Goal: Contribute content: Contribute content

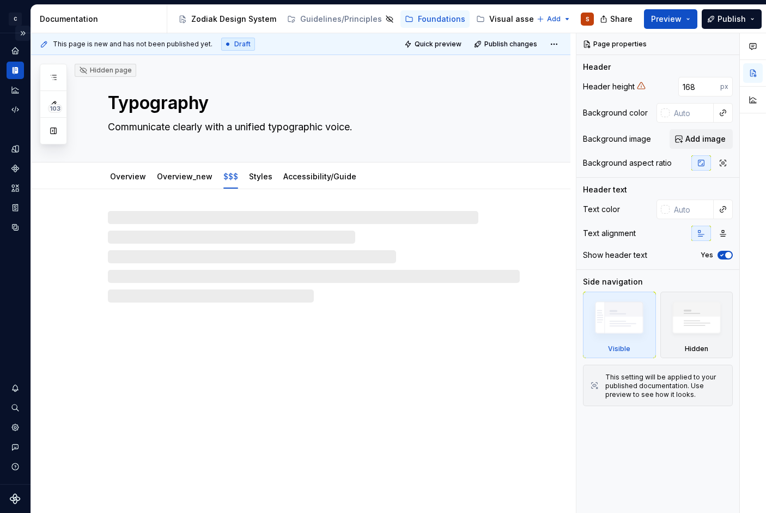
click at [24, 32] on button "Expand sidebar" at bounding box center [22, 33] width 15 height 15
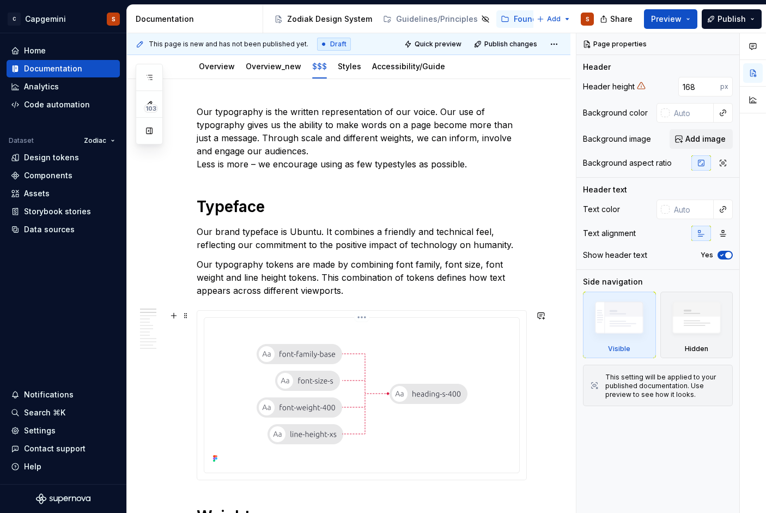
scroll to position [50, 0]
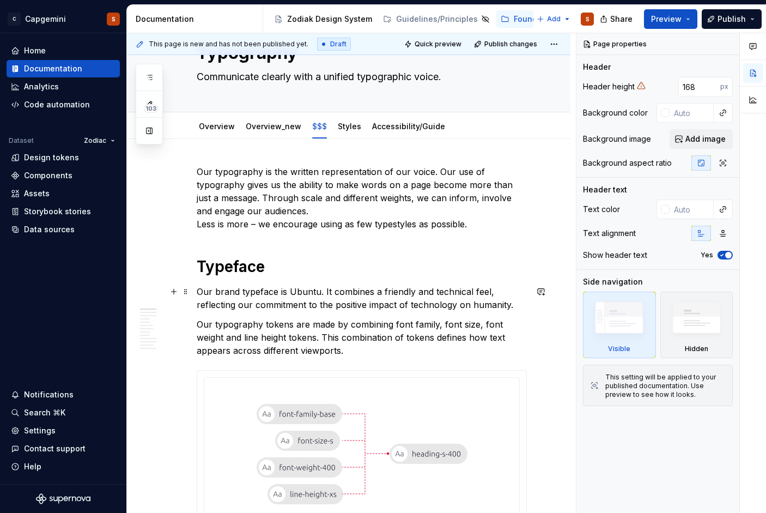
click at [223, 294] on p "Our brand typeface is Ubuntu. It combines a friendly and technical feel, reflec…" at bounding box center [362, 298] width 330 height 26
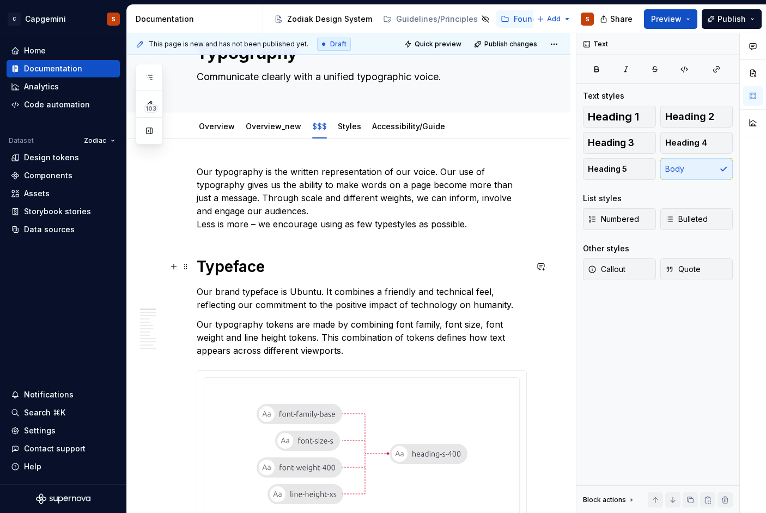
click at [198, 268] on h1 "Typeface" at bounding box center [362, 267] width 330 height 20
click at [186, 267] on span at bounding box center [185, 266] width 9 height 15
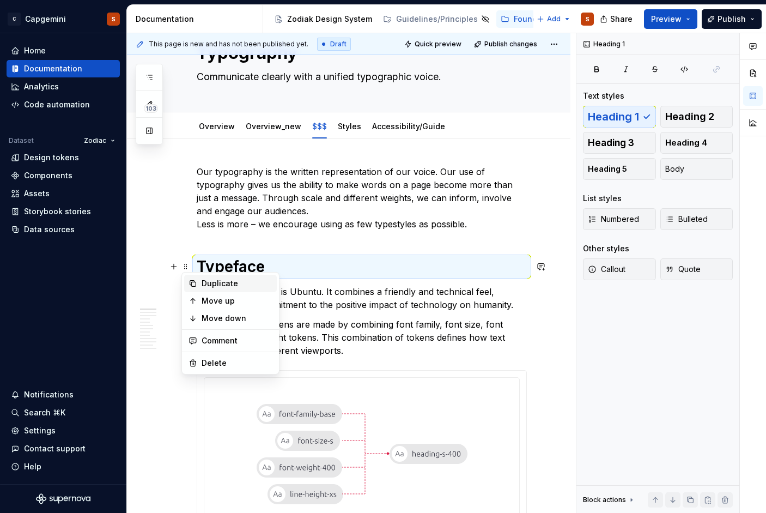
click at [199, 283] on div "Duplicate" at bounding box center [230, 283] width 93 height 17
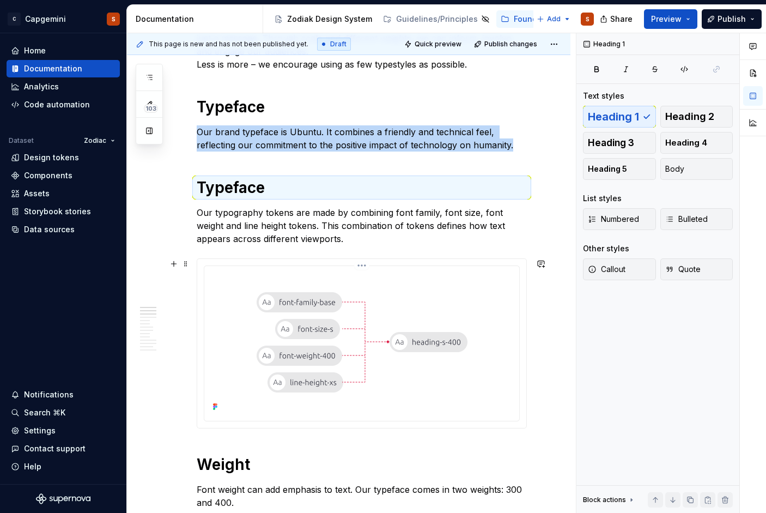
scroll to position [209, 0]
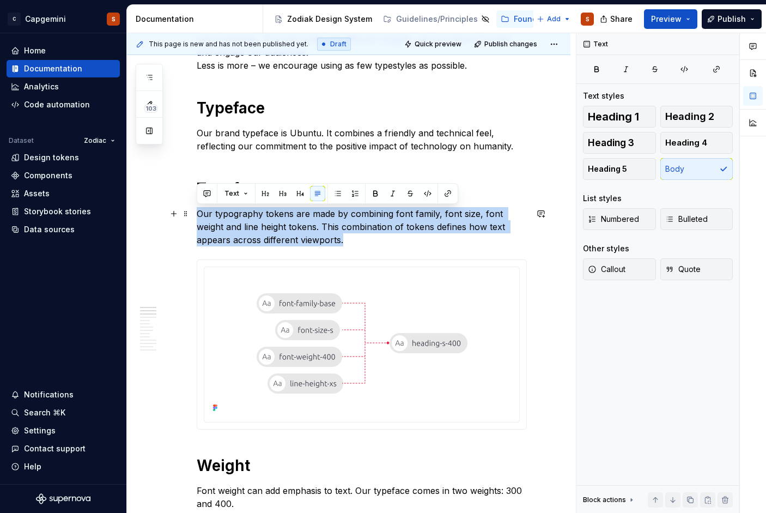
drag, startPoint x: 367, startPoint y: 237, endPoint x: 191, endPoint y: 217, distance: 177.0
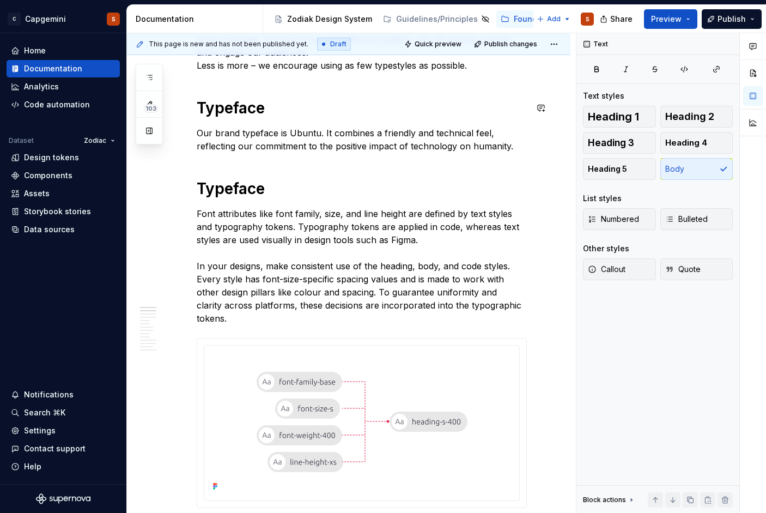
type textarea "*"
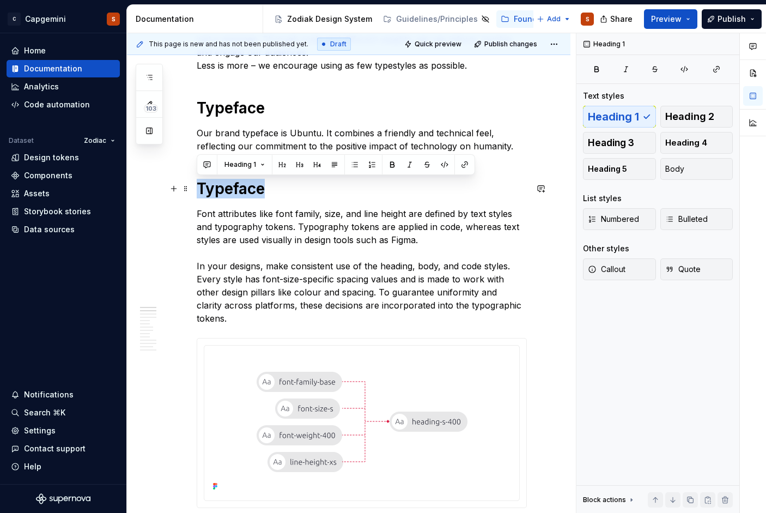
drag, startPoint x: 274, startPoint y: 191, endPoint x: 197, endPoint y: 186, distance: 77.5
click at [197, 186] on h1 "Typeface" at bounding box center [362, 189] width 330 height 20
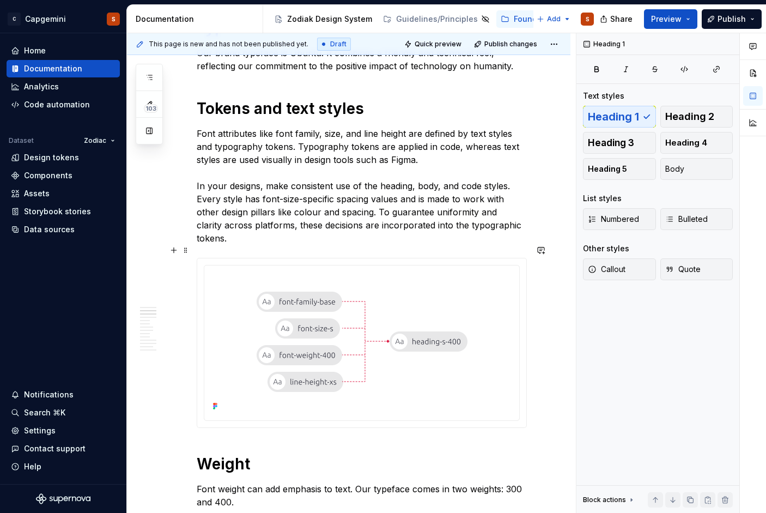
scroll to position [297, 0]
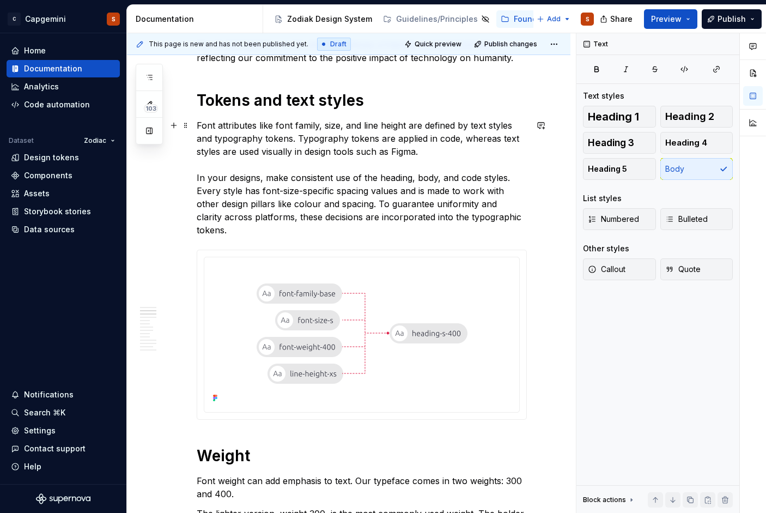
click at [257, 204] on p "Font attributes like font family, size, and line height are defined by text sty…" at bounding box center [362, 178] width 330 height 118
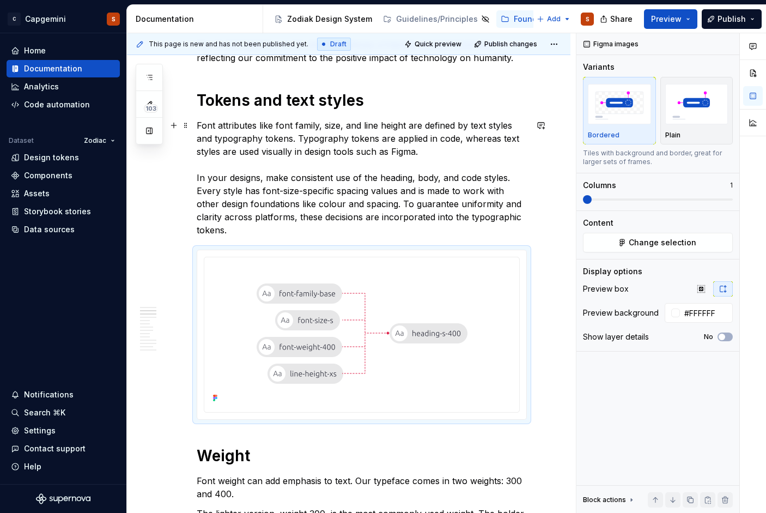
click at [433, 197] on p "Font attributes like font family, size, and line height are defined by text sty…" at bounding box center [362, 178] width 330 height 118
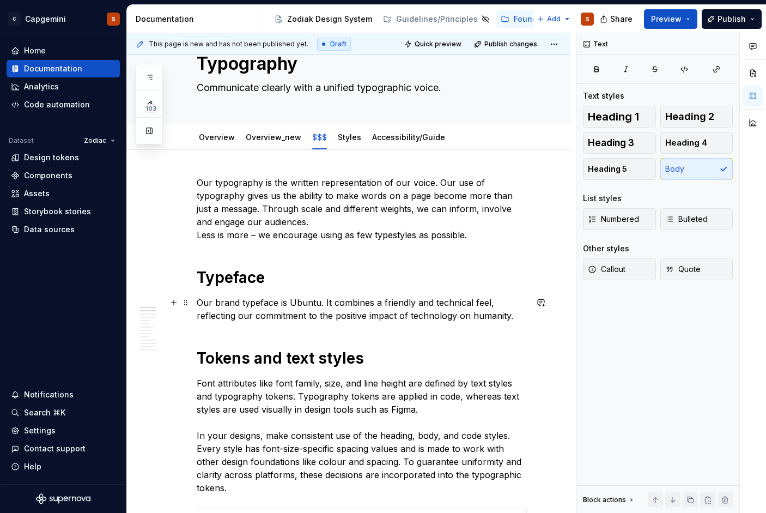
scroll to position [17, 0]
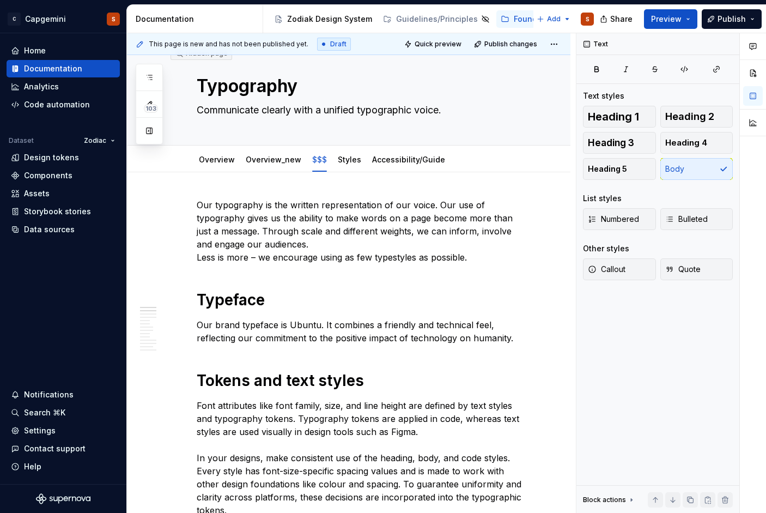
type textarea "*"
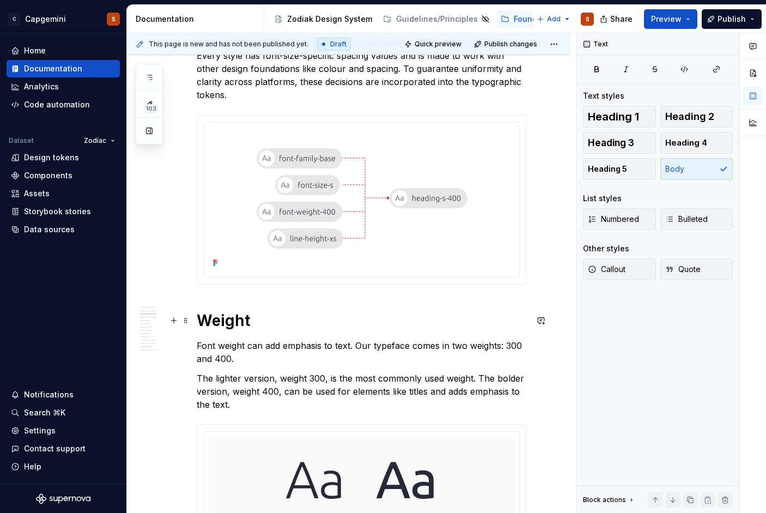
scroll to position [431, 0]
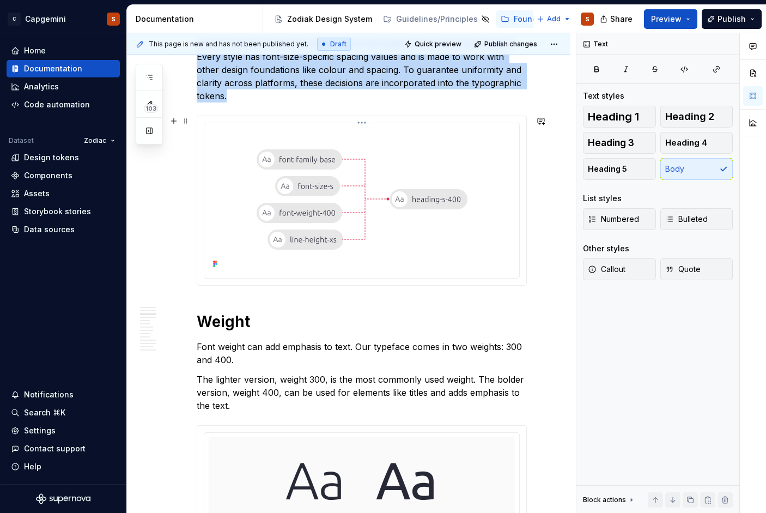
click at [307, 263] on img at bounding box center [362, 199] width 254 height 144
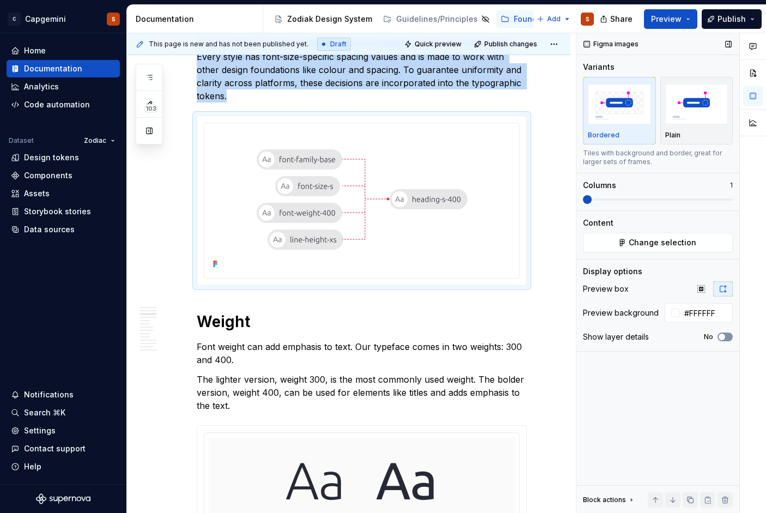
click at [726, 339] on icon "button" at bounding box center [721, 336] width 9 height 7
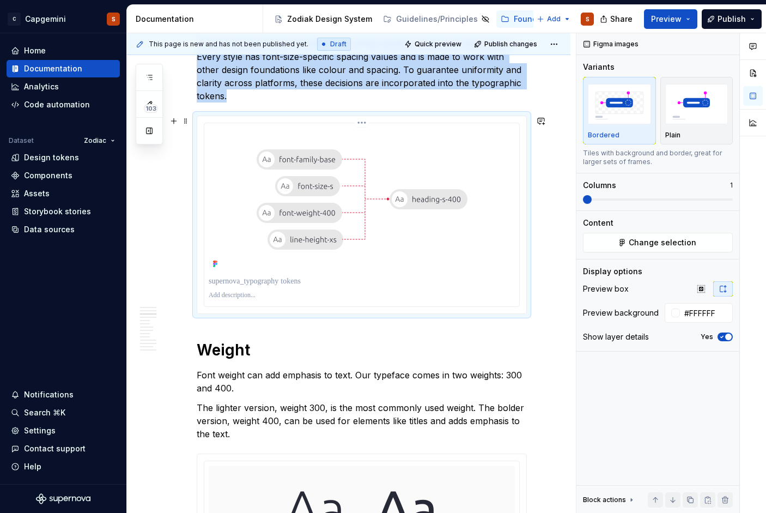
click at [267, 289] on div at bounding box center [362, 295] width 306 height 13
click at [241, 290] on div at bounding box center [362, 295] width 306 height 13
click at [241, 293] on p at bounding box center [362, 295] width 306 height 9
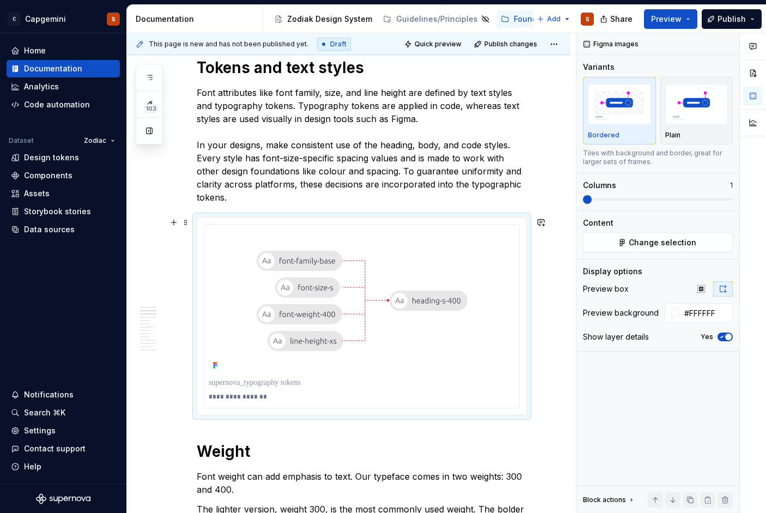
scroll to position [328, 0]
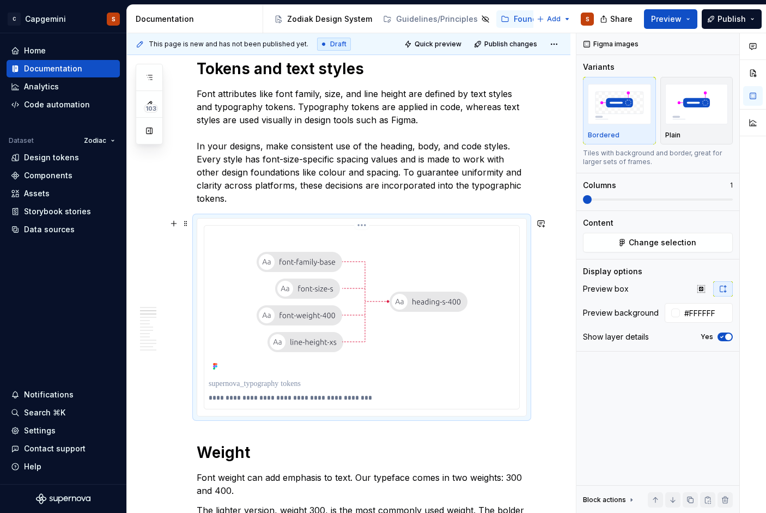
click at [285, 395] on p "**********" at bounding box center [362, 397] width 306 height 9
click at [225, 401] on p "**********" at bounding box center [362, 397] width 306 height 9
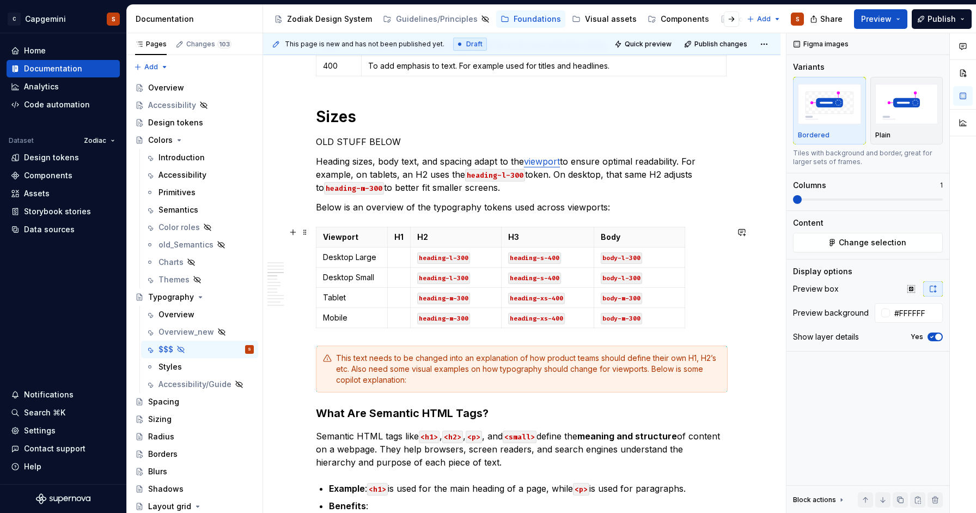
scroll to position [980, 0]
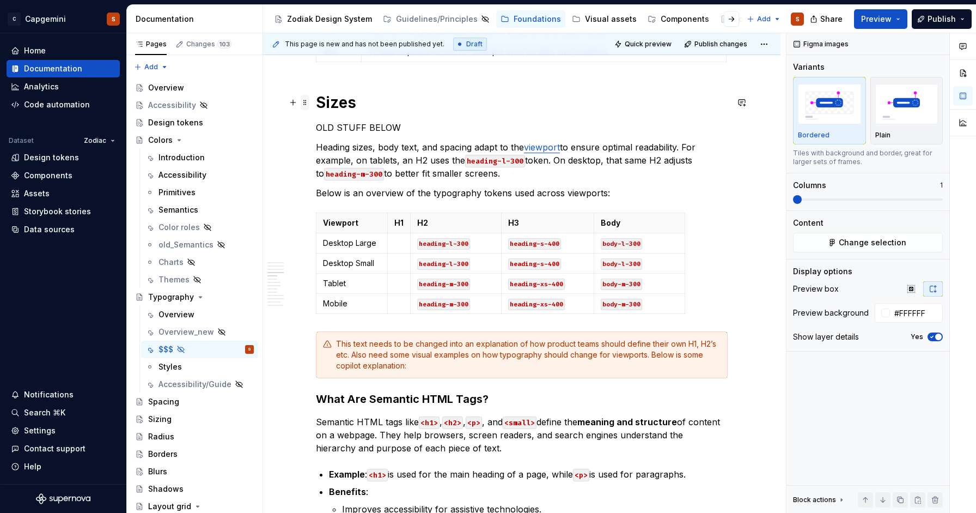
click at [306, 105] on span at bounding box center [305, 102] width 9 height 15
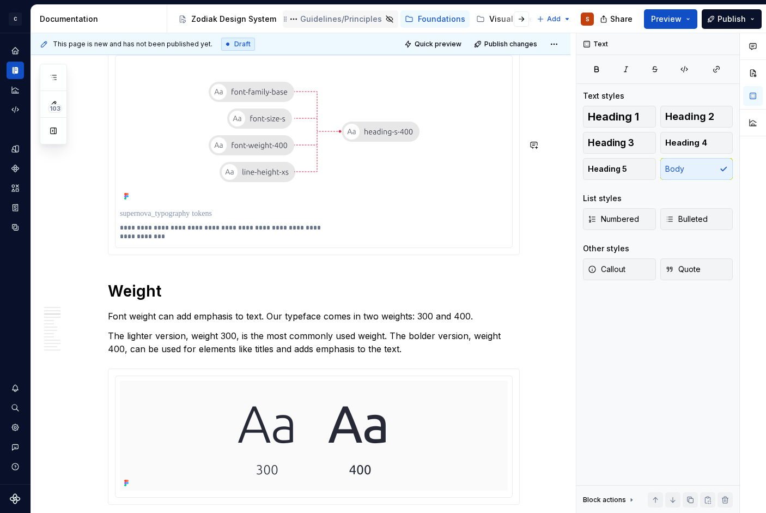
scroll to position [485, 0]
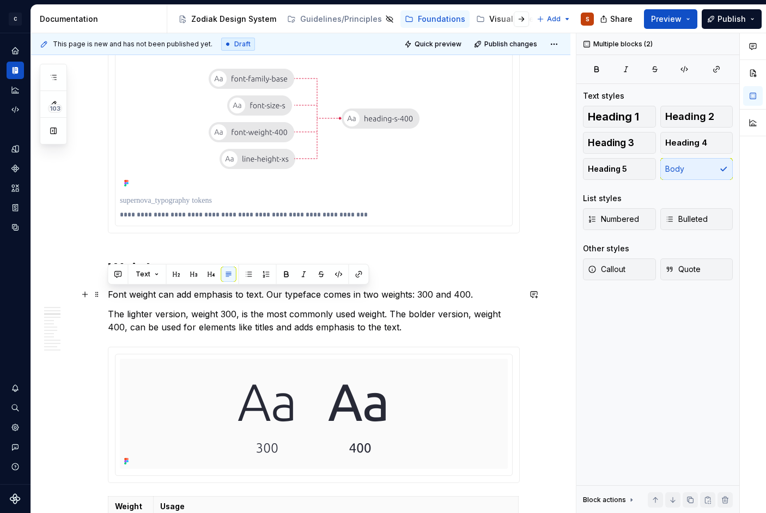
drag, startPoint x: 404, startPoint y: 330, endPoint x: 109, endPoint y: 294, distance: 296.9
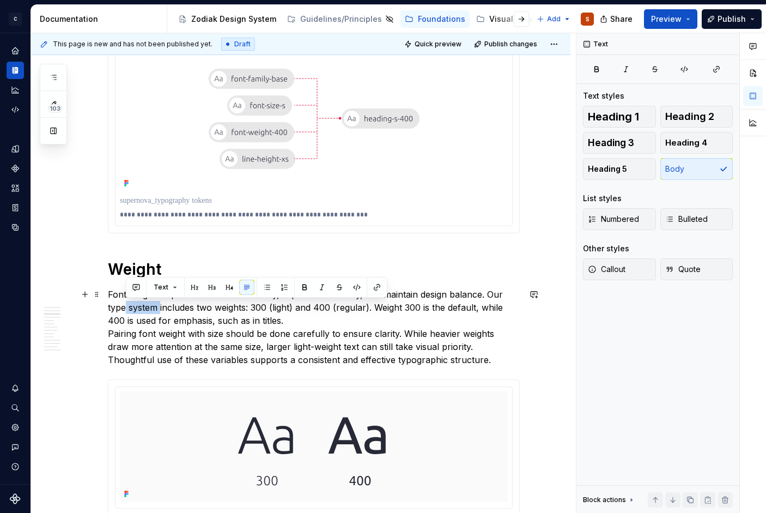
drag, startPoint x: 159, startPoint y: 307, endPoint x: 125, endPoint y: 303, distance: 33.9
click at [125, 304] on p "Font weight helps define visual hierarchy, improve readability, and maintain de…" at bounding box center [314, 327] width 412 height 78
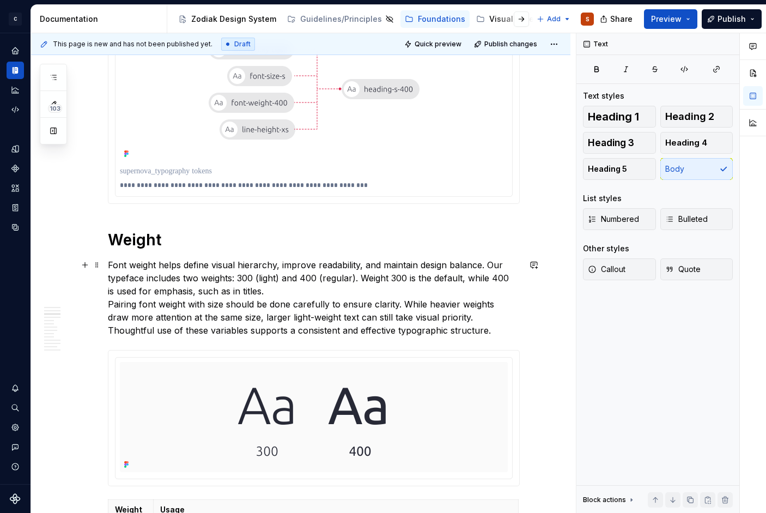
scroll to position [524, 0]
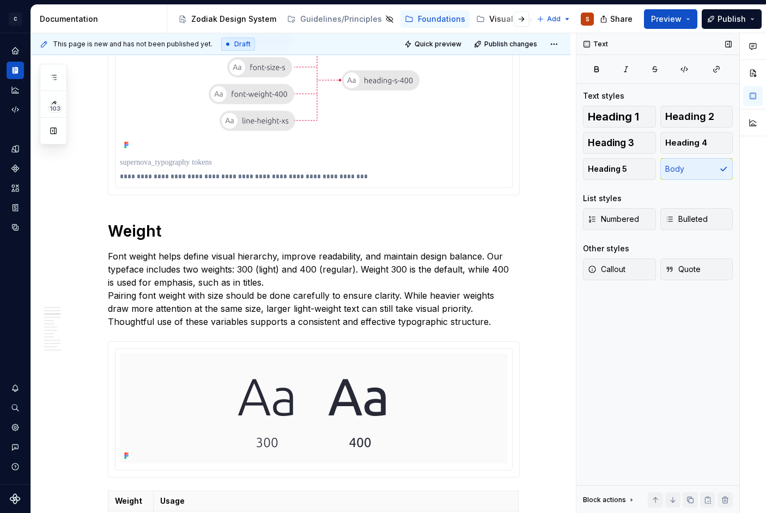
click at [596, 326] on div "Text Text styles Heading 1 Heading 2 Heading 3 Heading 4 Heading 5 Body List st…" at bounding box center [657, 273] width 163 height 480
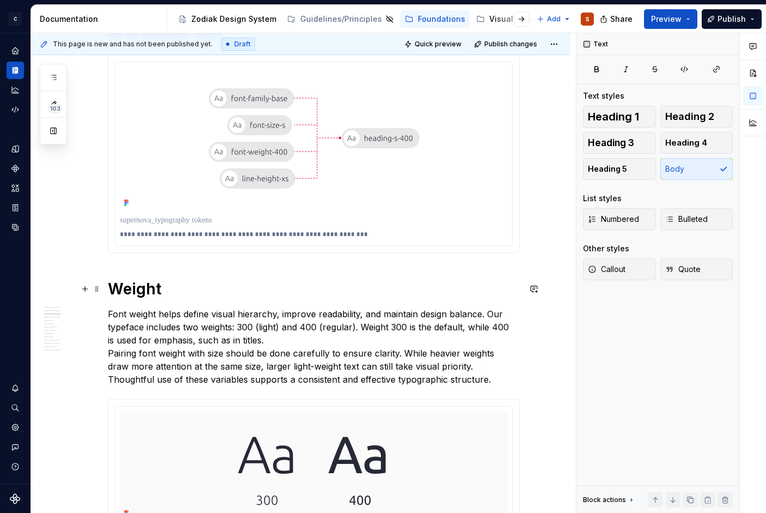
scroll to position [459, 0]
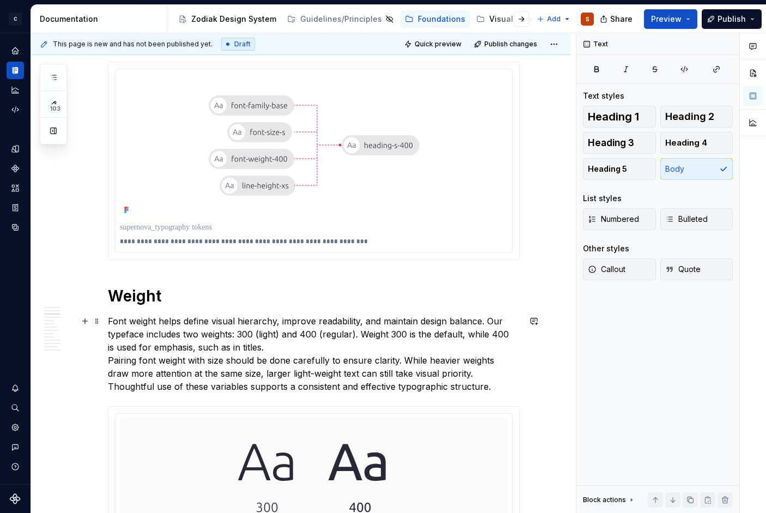
click at [311, 345] on p "Font weight helps define visual hierarchy, improve readability, and maintain de…" at bounding box center [314, 353] width 412 height 78
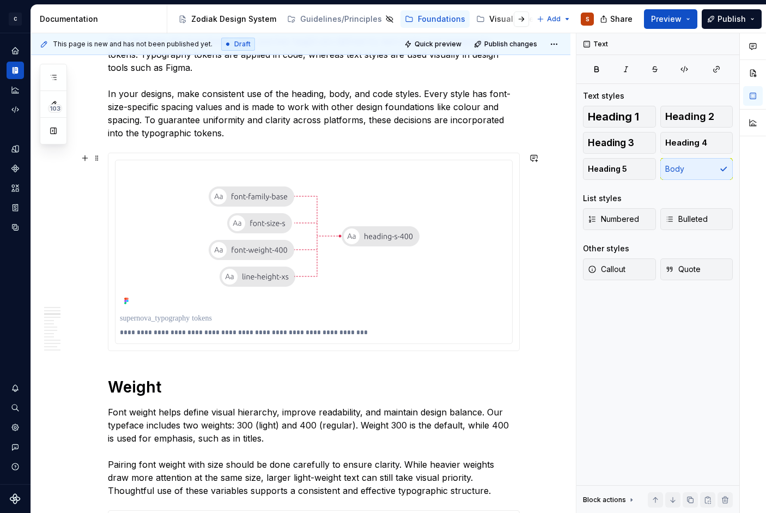
scroll to position [372, 0]
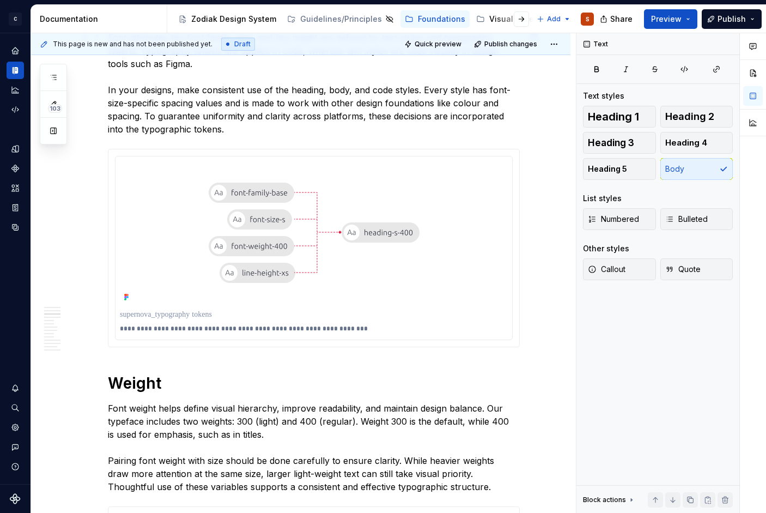
click at [115, 77] on p "Font attributes like font family, size, and line height are defined by text sty…" at bounding box center [314, 83] width 412 height 105
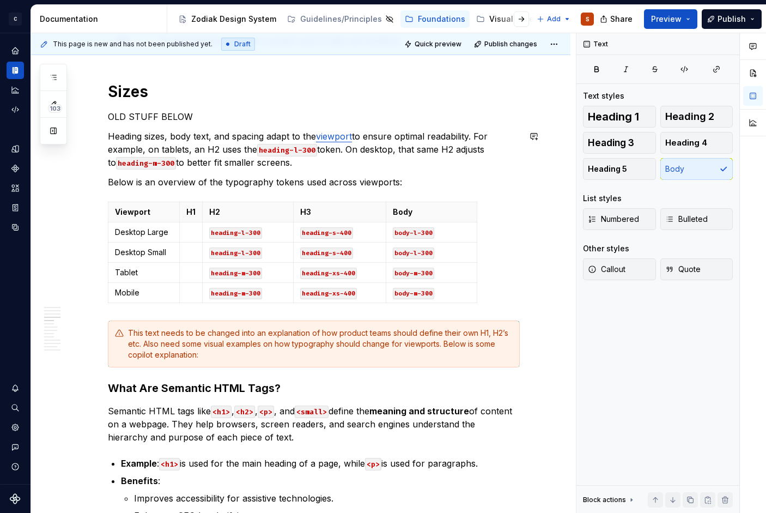
scroll to position [1032, 0]
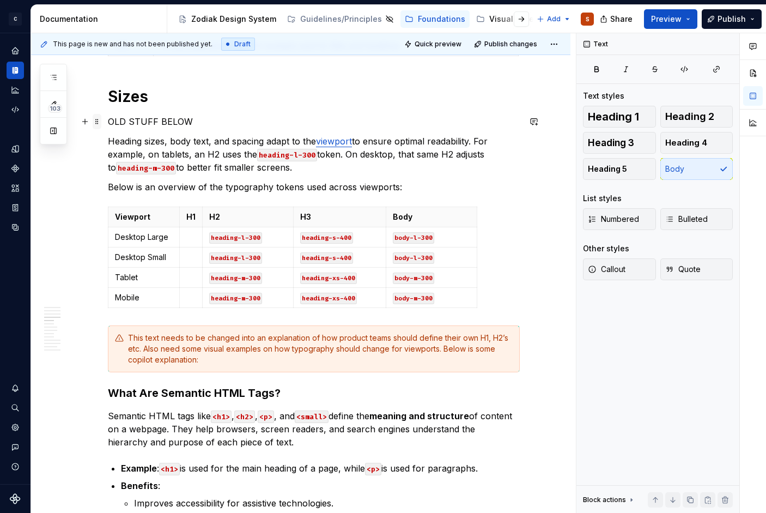
click at [94, 123] on span at bounding box center [97, 121] width 9 height 15
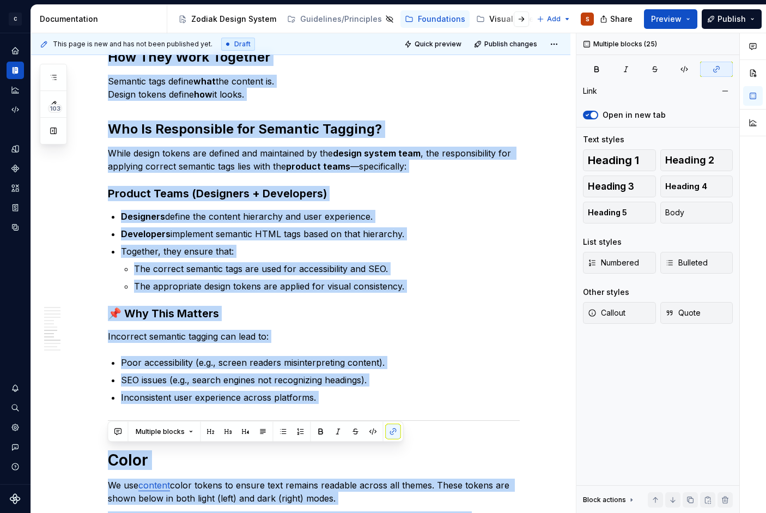
scroll to position [1862, 0]
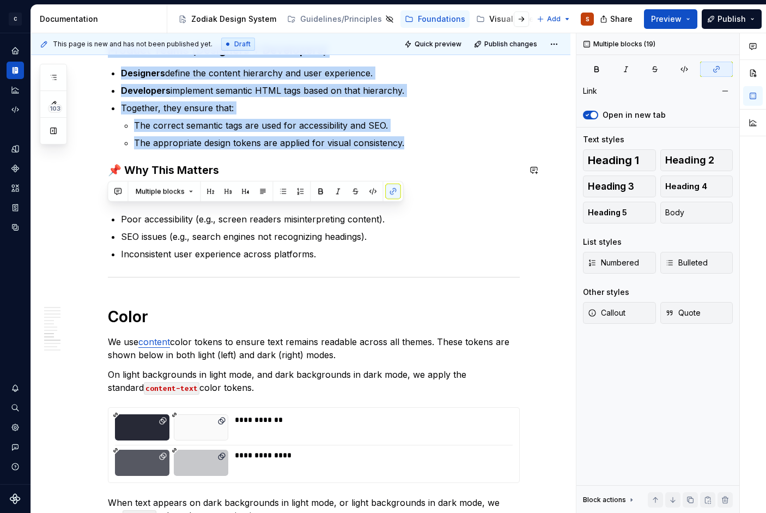
drag, startPoint x: 108, startPoint y: 96, endPoint x: 185, endPoint y: 154, distance: 96.4
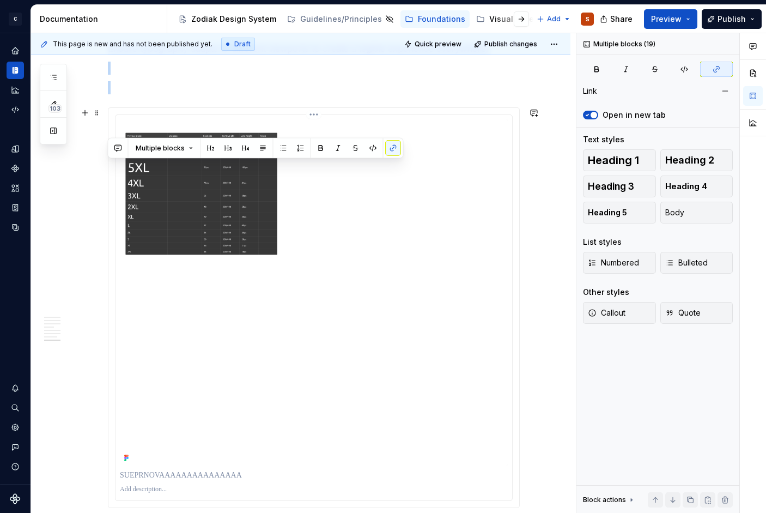
scroll to position [1946, 0]
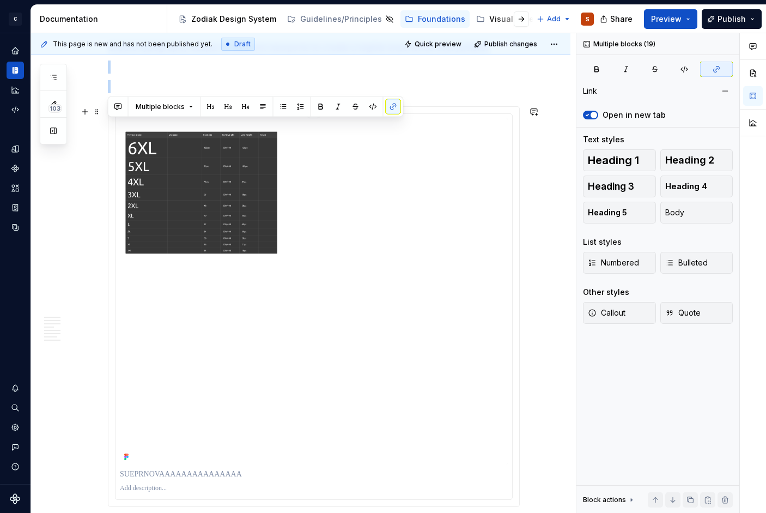
drag, startPoint x: 110, startPoint y: 214, endPoint x: 289, endPoint y: 205, distance: 178.9
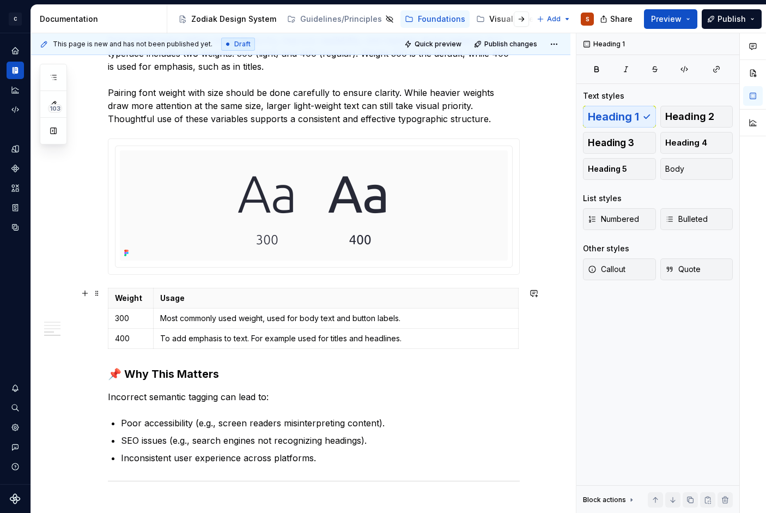
scroll to position [745, 0]
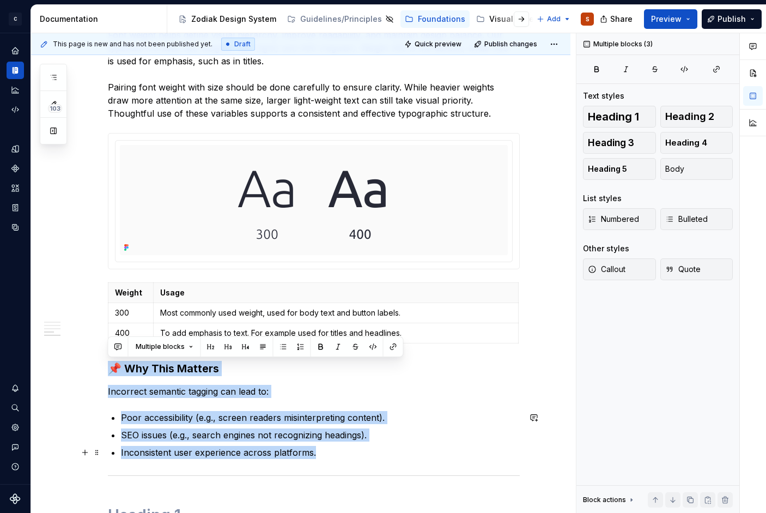
drag, startPoint x: 107, startPoint y: 367, endPoint x: 325, endPoint y: 450, distance: 232.8
click at [325, 451] on div "Our typography is the written representation of our voice. Our use of typograph…" at bounding box center [314, 202] width 412 height 1463
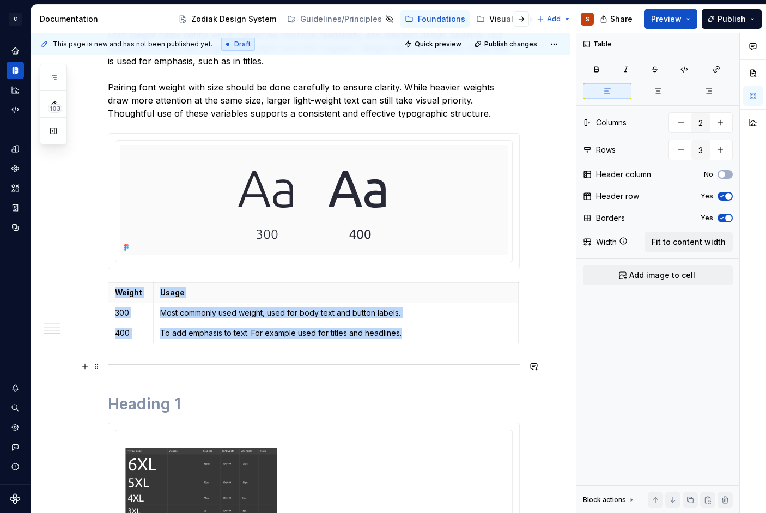
click at [342, 364] on div at bounding box center [314, 364] width 412 height 7
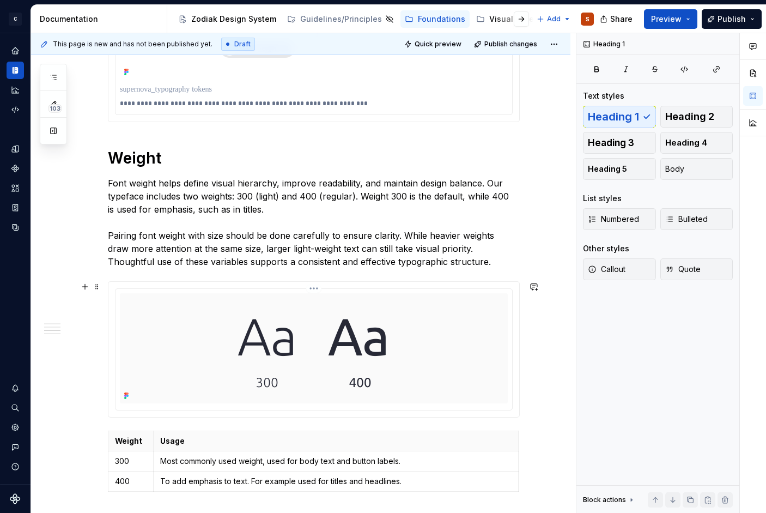
scroll to position [597, 0]
click at [97, 154] on span at bounding box center [97, 157] width 9 height 15
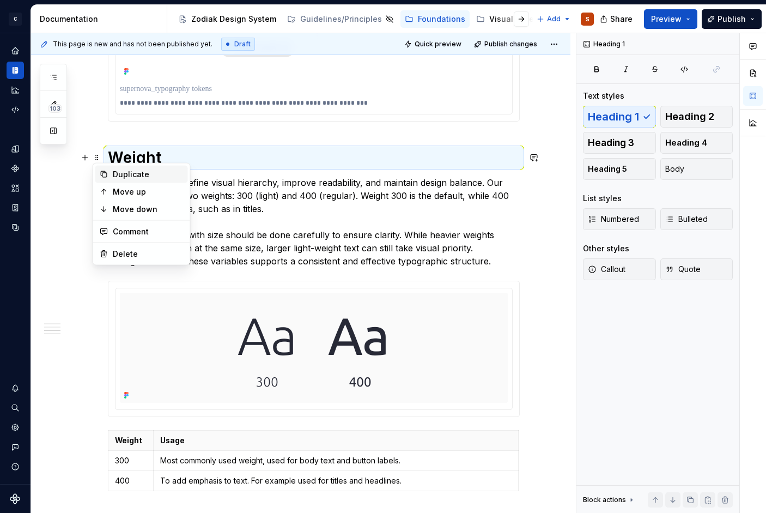
click at [108, 173] on div "Duplicate" at bounding box center [141, 174] width 93 height 17
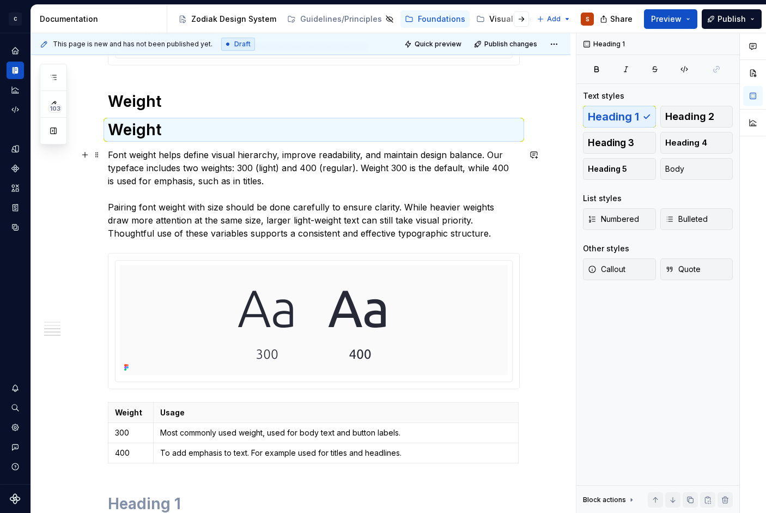
scroll to position [651, 0]
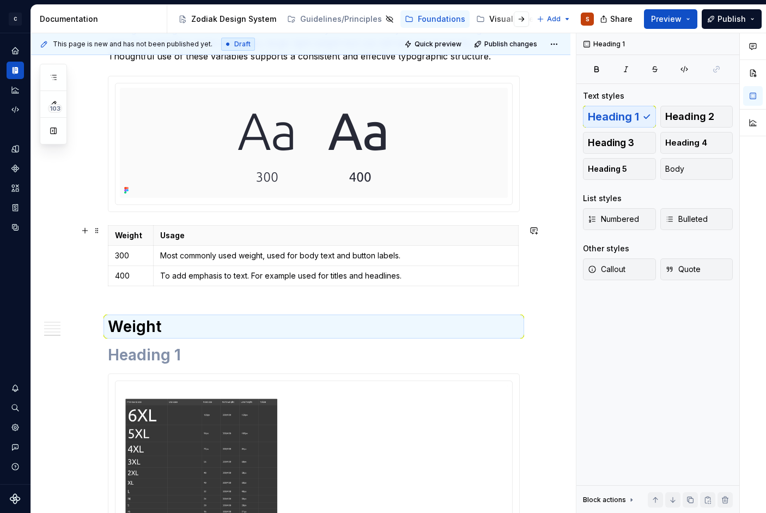
click at [132, 281] on p "400" at bounding box center [131, 275] width 32 height 11
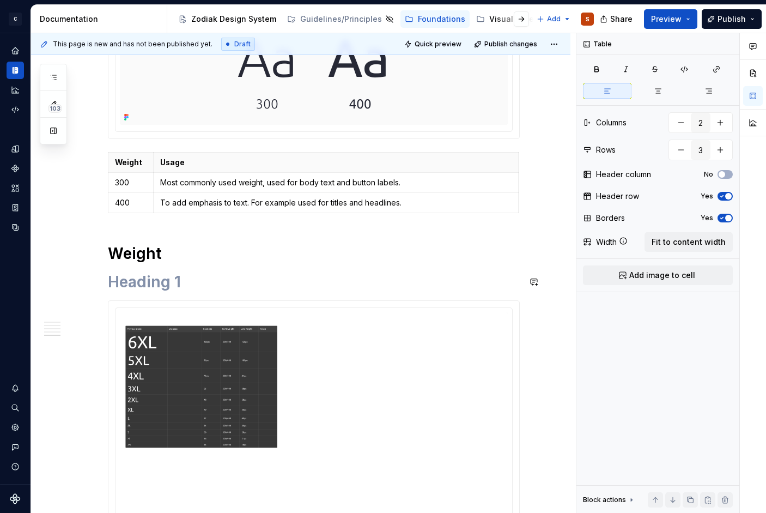
scroll to position [907, 0]
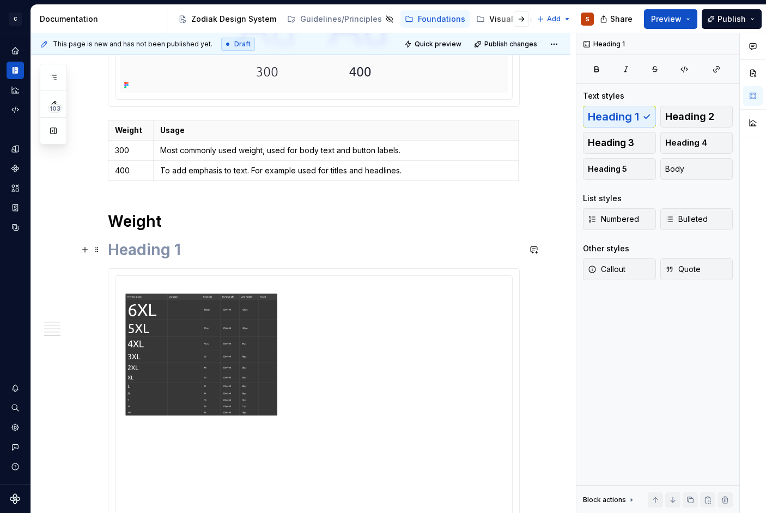
click at [121, 240] on h1 at bounding box center [314, 250] width 412 height 20
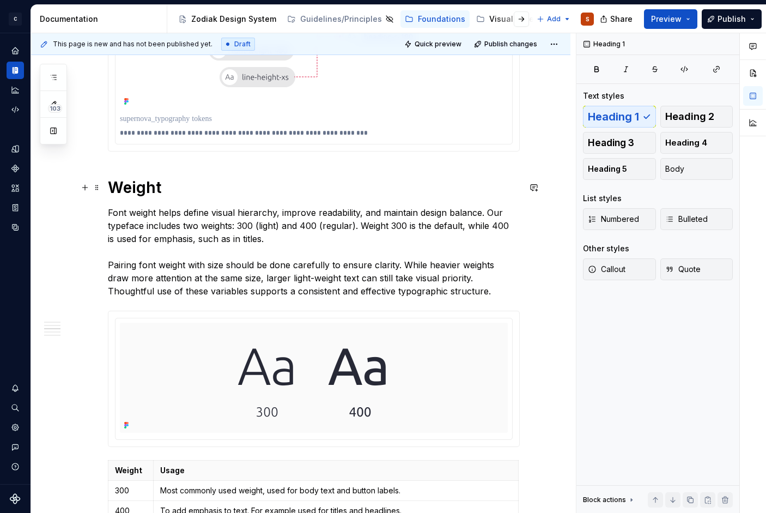
scroll to position [551, 0]
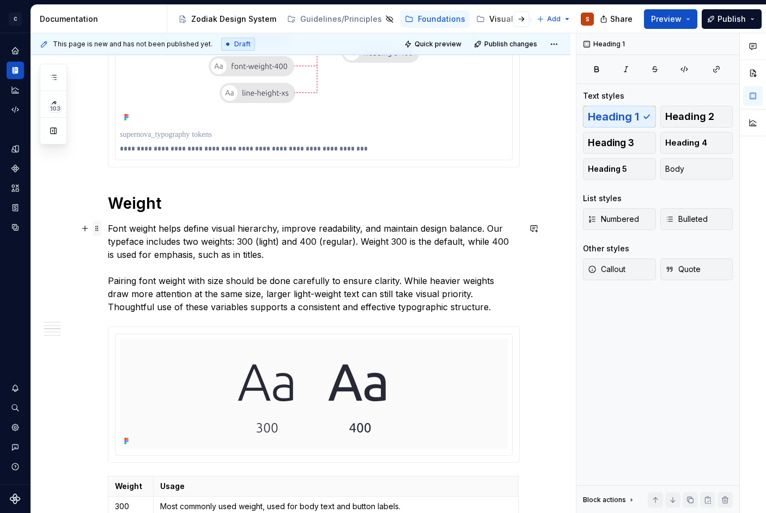
click at [95, 231] on span at bounding box center [97, 228] width 9 height 15
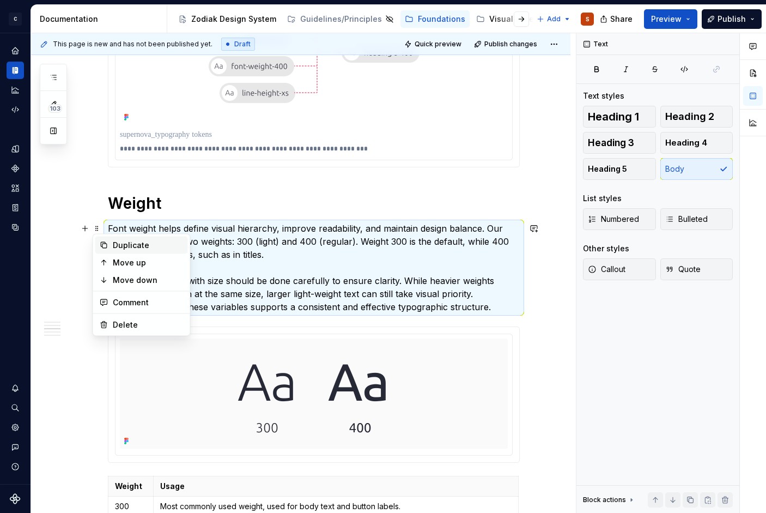
drag, startPoint x: 125, startPoint y: 255, endPoint x: 117, endPoint y: 246, distance: 12.4
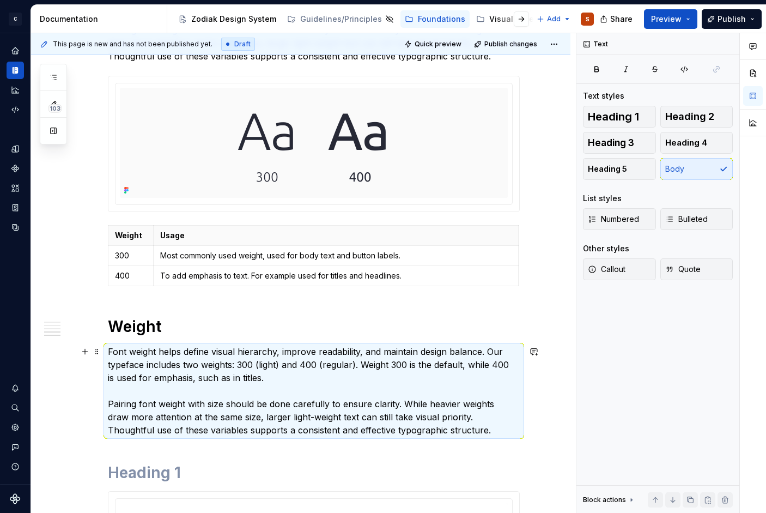
scroll to position [801, 0]
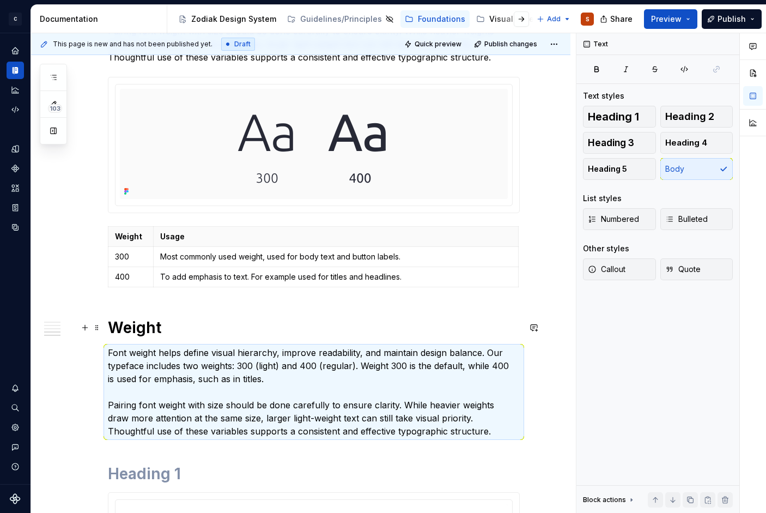
click at [149, 327] on h1 "Weight" at bounding box center [314, 328] width 412 height 20
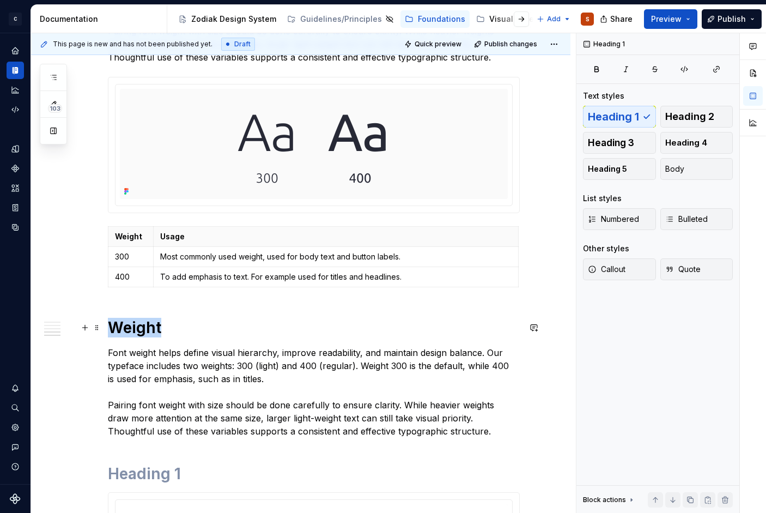
click at [149, 327] on h1 "Weight" at bounding box center [314, 328] width 412 height 20
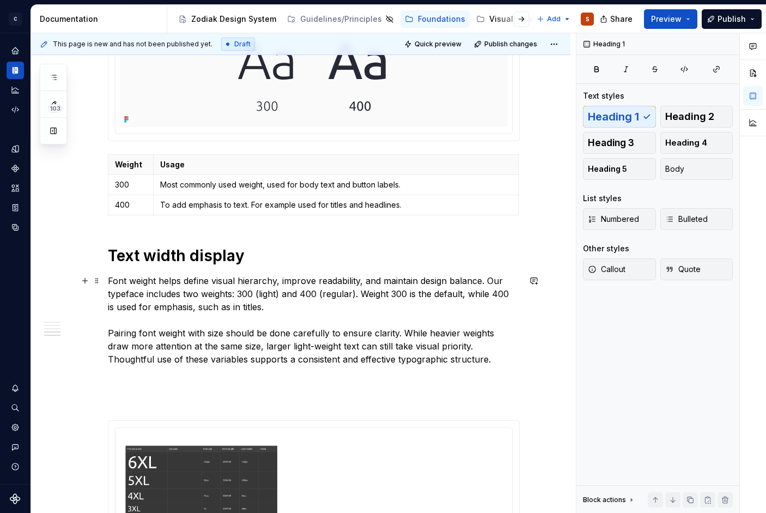
scroll to position [871, 0]
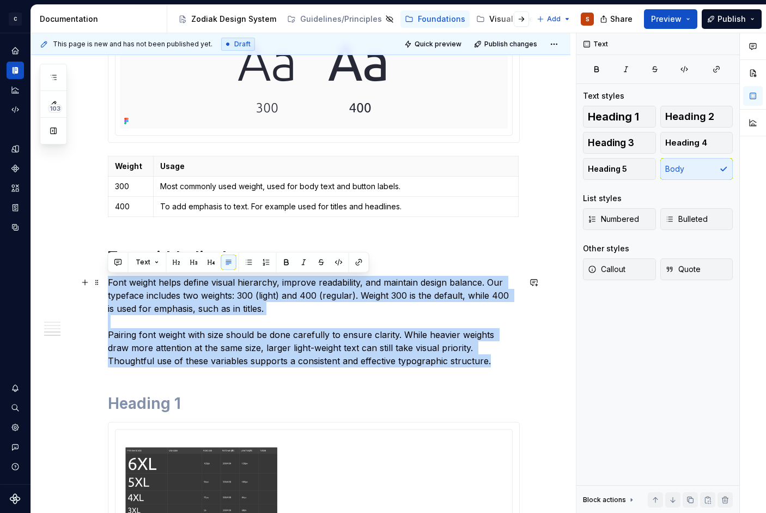
drag, startPoint x: 428, startPoint y: 363, endPoint x: 76, endPoint y: 286, distance: 359.7
click at [108, 286] on div "Our typography is the written representation of our voice. Our use of typograph…" at bounding box center [314, 89] width 412 height 1491
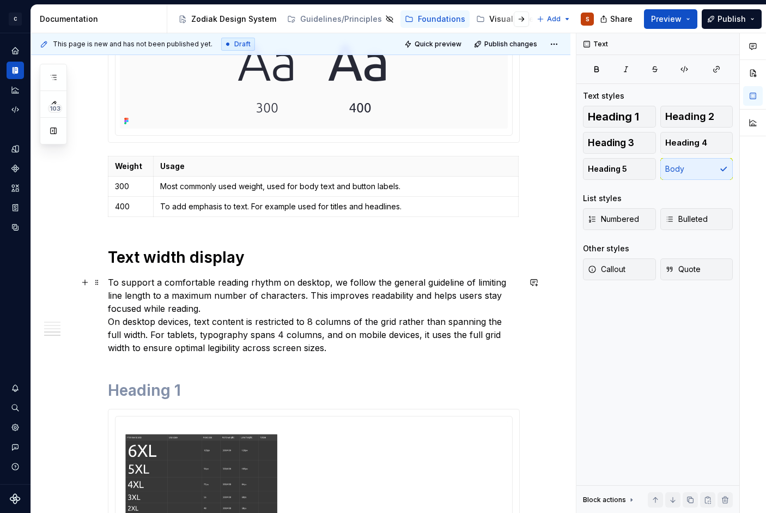
click at [259, 295] on p "To support a comfortable reading rhythm on desktop, we follow the general guide…" at bounding box center [314, 315] width 412 height 78
click at [238, 313] on p "To support a comfortable reading rhythm on desktop, we follow the general guide…" at bounding box center [314, 315] width 412 height 78
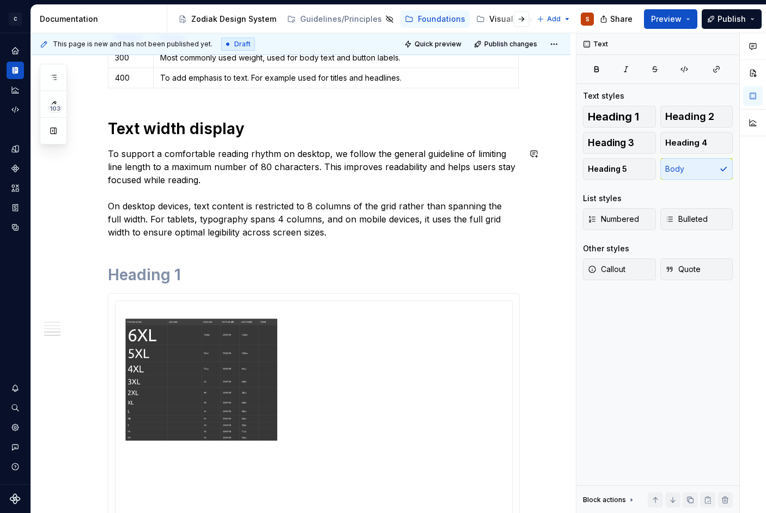
scroll to position [1009, 0]
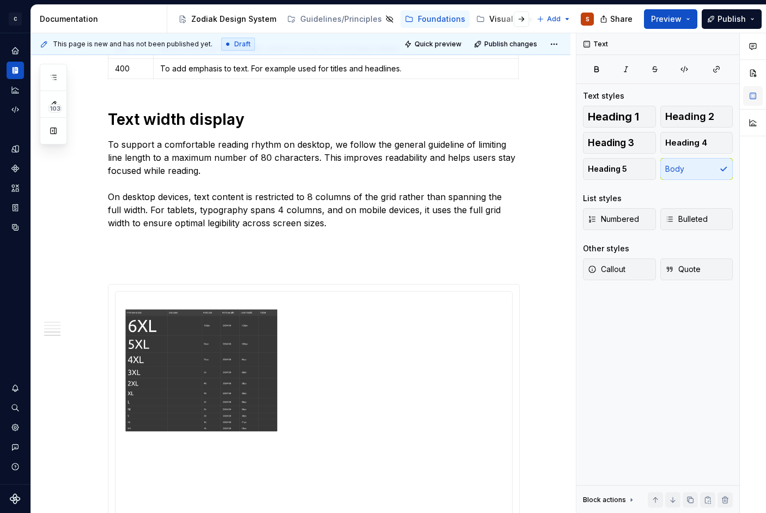
click at [754, 87] on button "button" at bounding box center [753, 96] width 20 height 20
click at [754, 100] on button "button" at bounding box center [753, 96] width 20 height 20
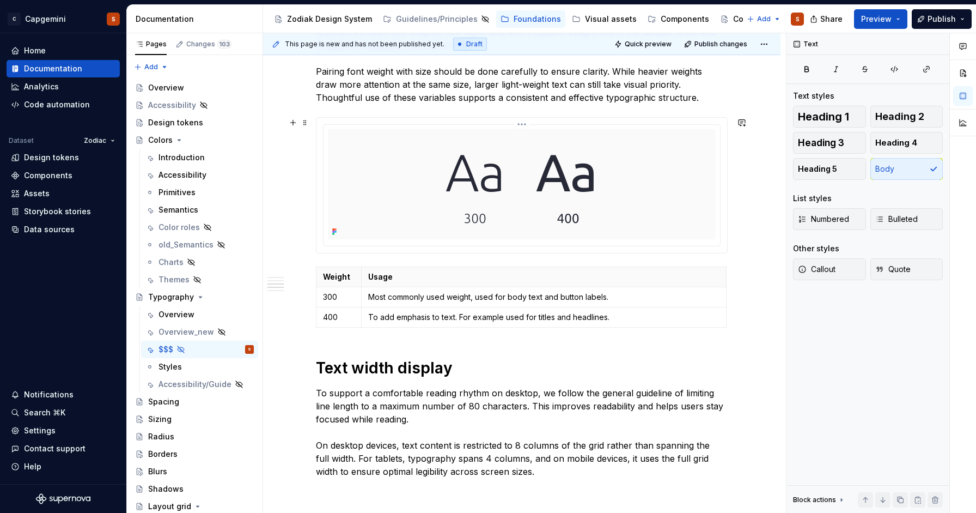
scroll to position [760, 0]
click at [118, 33] on button "Collapse sidebar" at bounding box center [118, 33] width 15 height 15
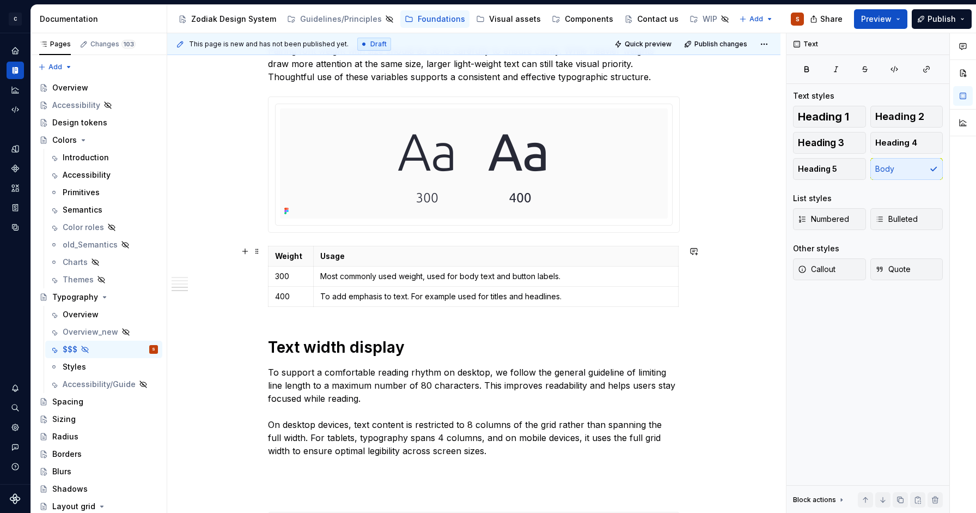
scroll to position [784, 0]
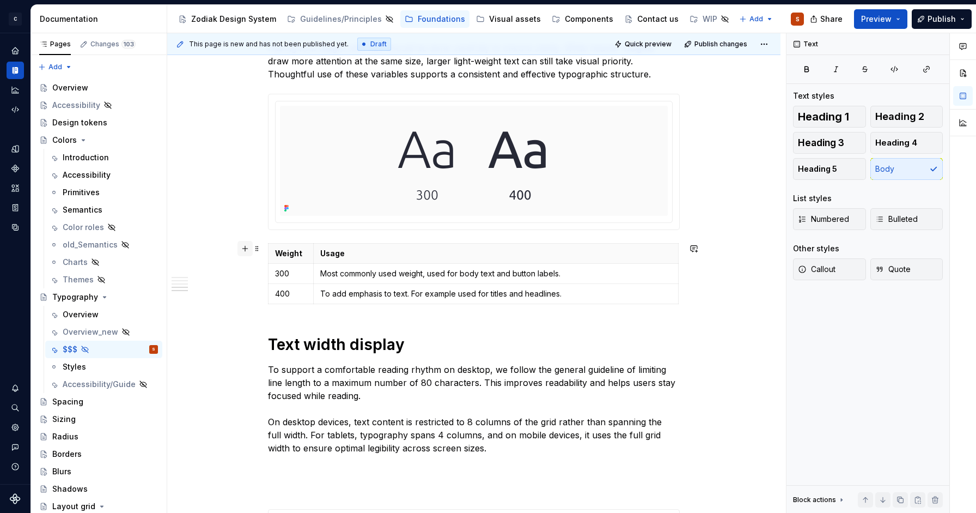
click at [248, 251] on button "button" at bounding box center [245, 248] width 15 height 15
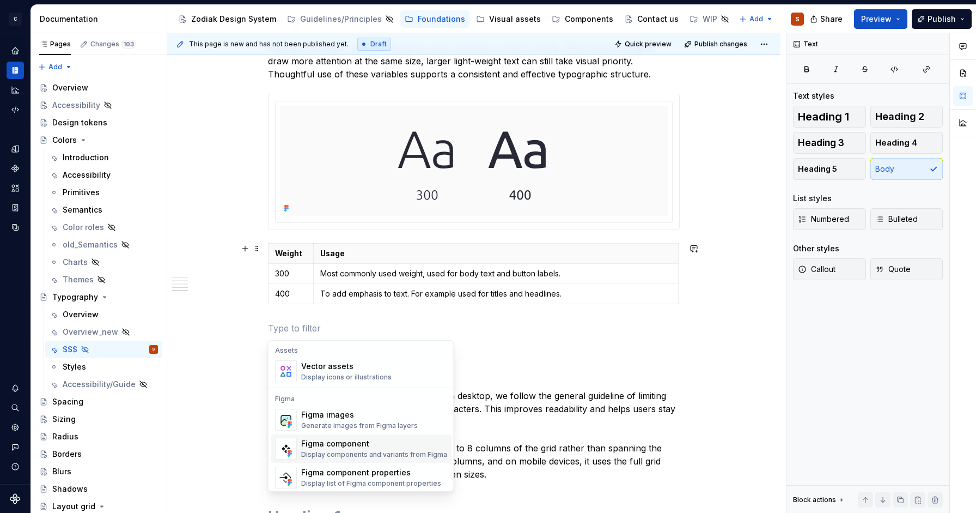
scroll to position [1024, 0]
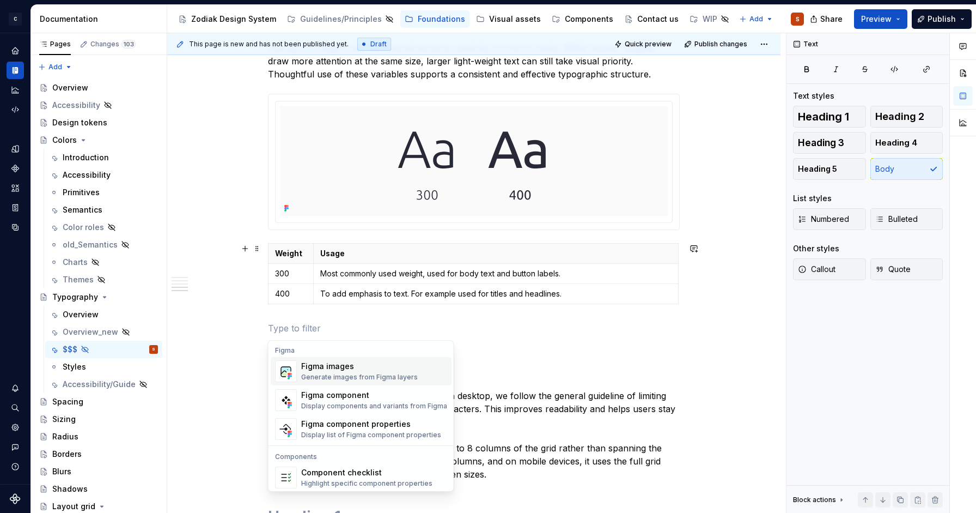
click at [316, 373] on div "Generate images from Figma layers" at bounding box center [359, 377] width 117 height 9
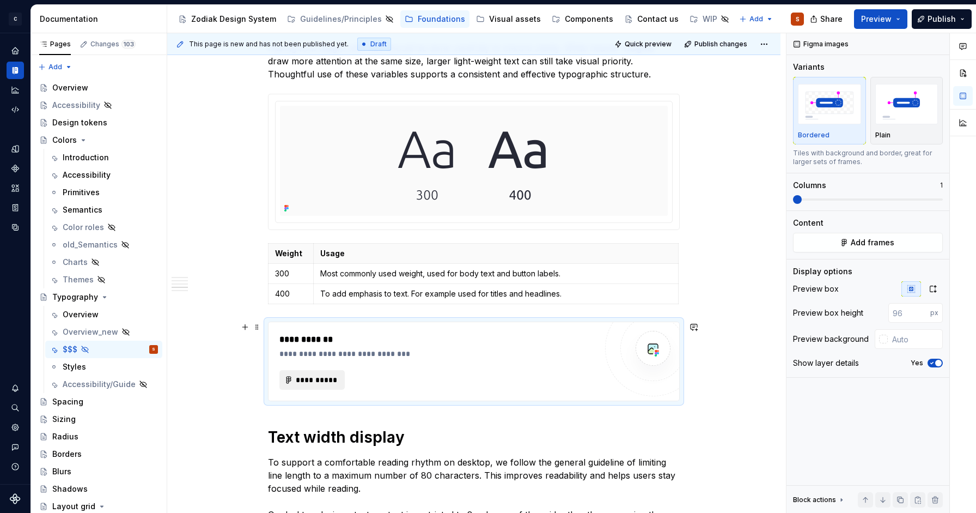
click at [320, 375] on span "**********" at bounding box center [316, 379] width 42 height 11
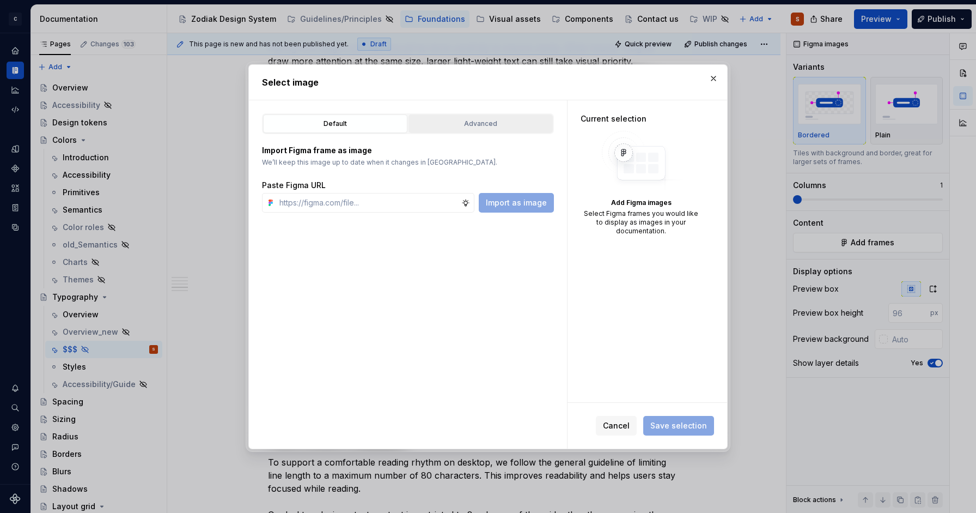
click at [467, 130] on button "Advanced" at bounding box center [481, 123] width 144 height 19
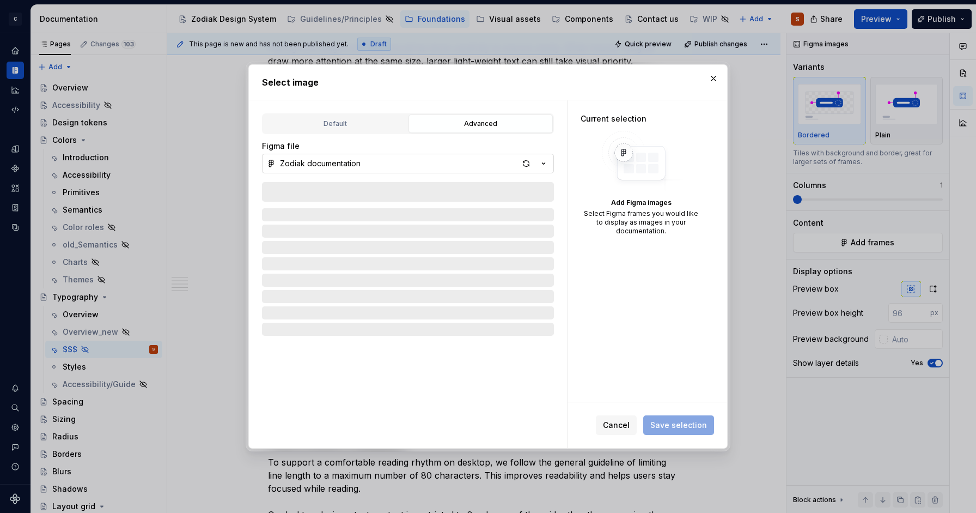
click at [348, 169] on button "Zodiak documentation" at bounding box center [408, 164] width 292 height 20
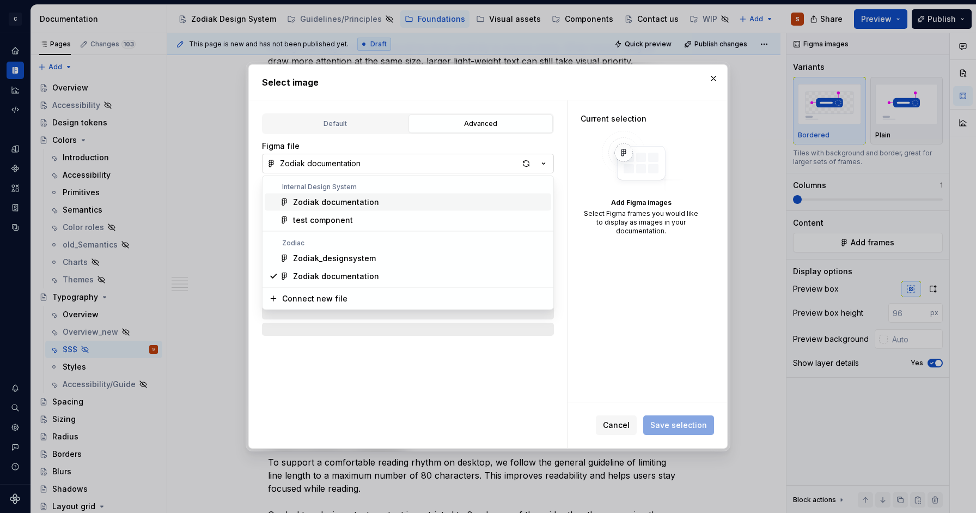
click at [348, 169] on div "Select image Default Advanced Import Figma frame as image We’ll keep this image…" at bounding box center [488, 256] width 976 height 513
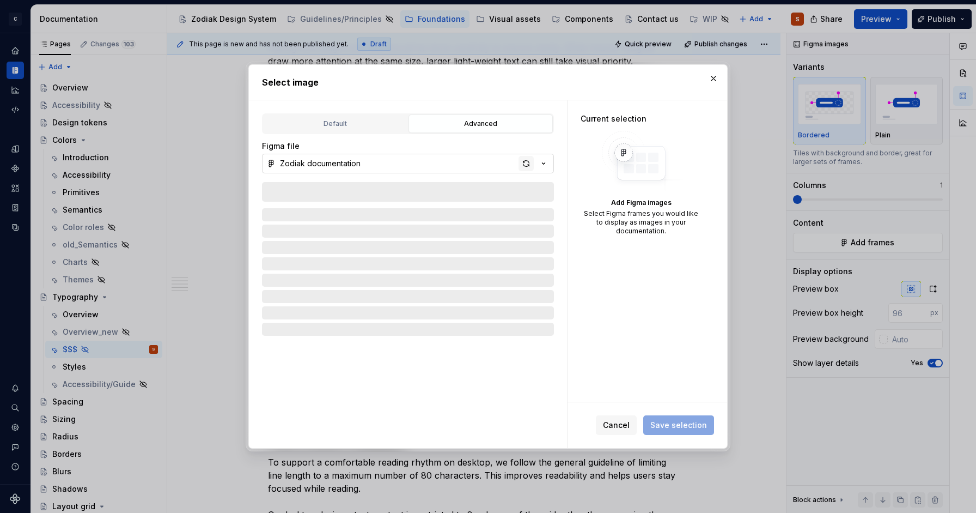
click at [531, 162] on div "button" at bounding box center [526, 163] width 15 height 15
type textarea "*"
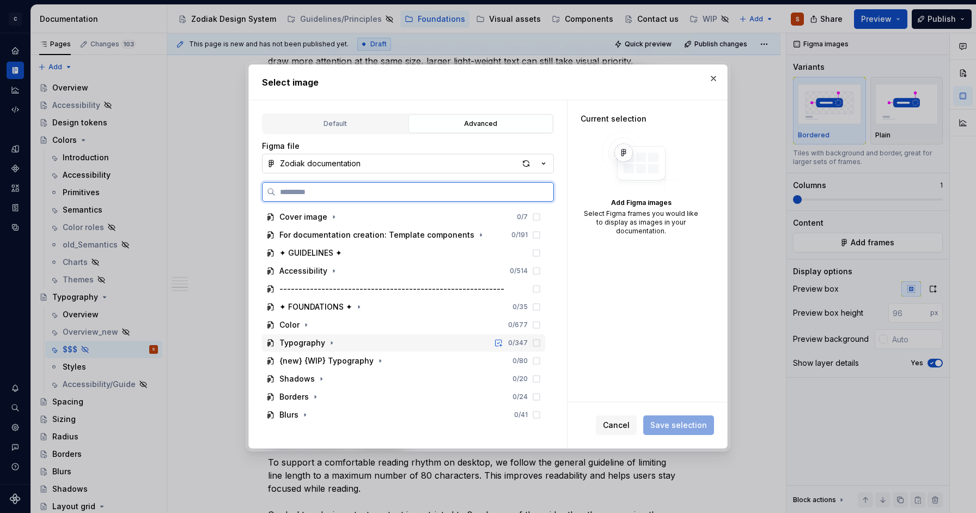
click at [349, 343] on div "Typography 0 / 347" at bounding box center [403, 342] width 283 height 17
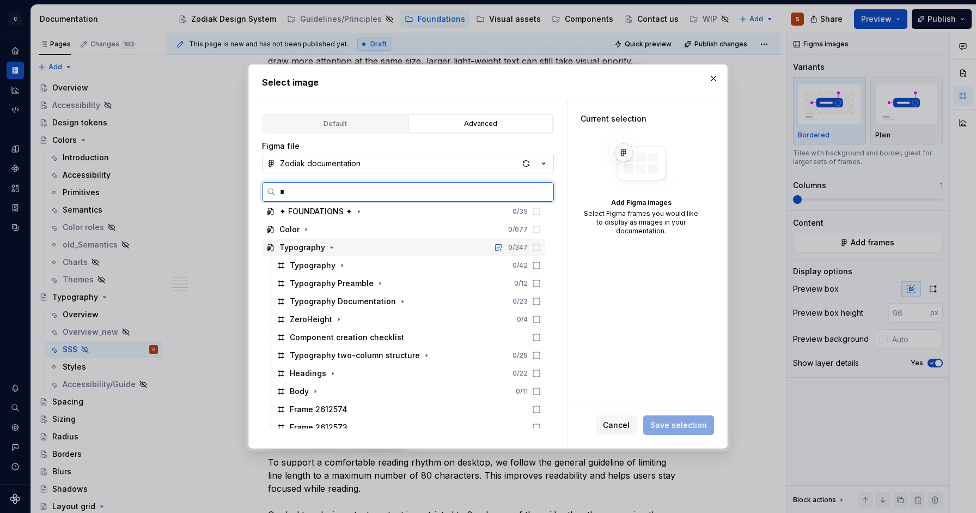
scroll to position [0, 0]
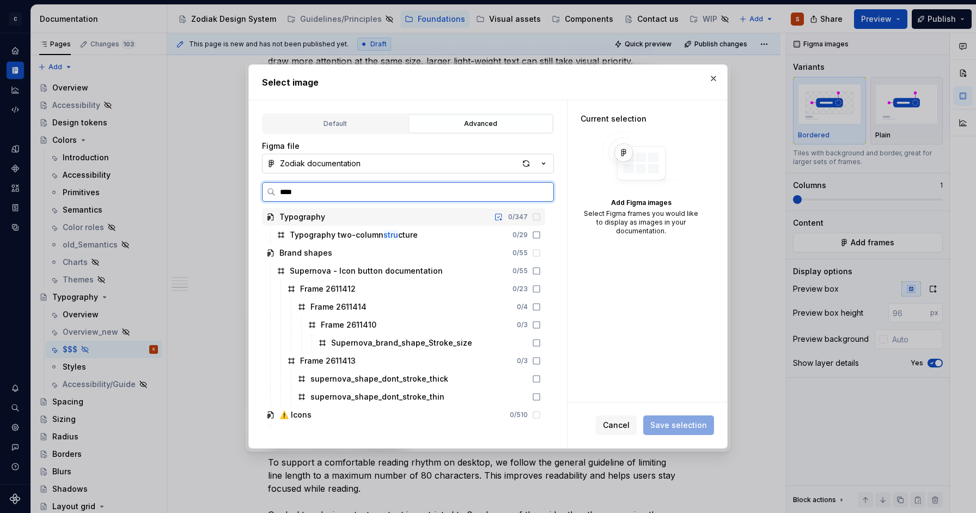
type input "*****"
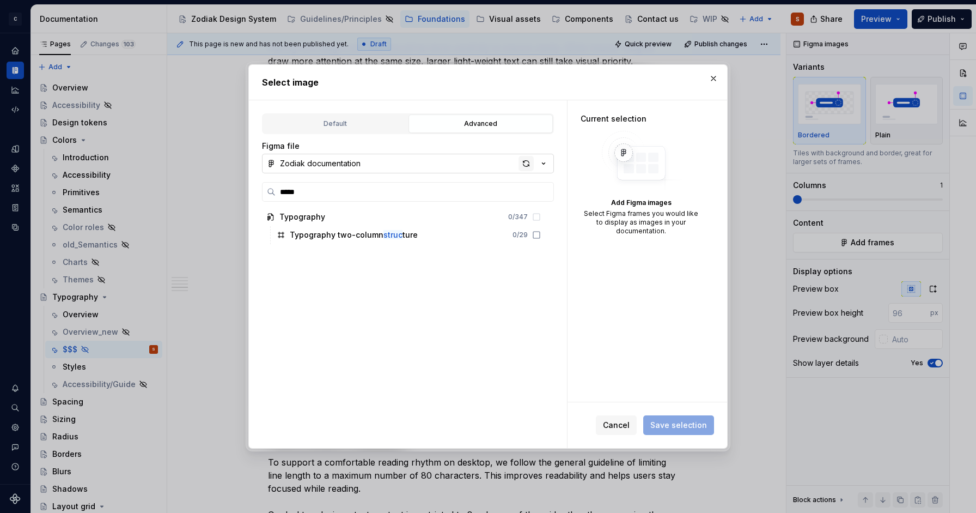
click at [525, 164] on div "button" at bounding box center [526, 163] width 15 height 15
click at [524, 162] on div "button" at bounding box center [526, 163] width 15 height 15
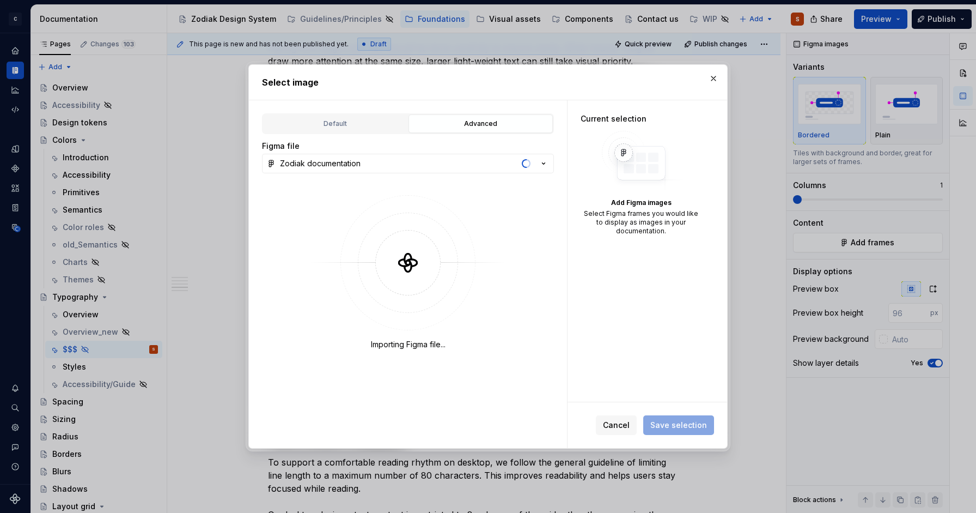
click at [399, 173] on div "Figma file Zodiak documentation Importing Figma file..." at bounding box center [408, 256] width 292 height 231
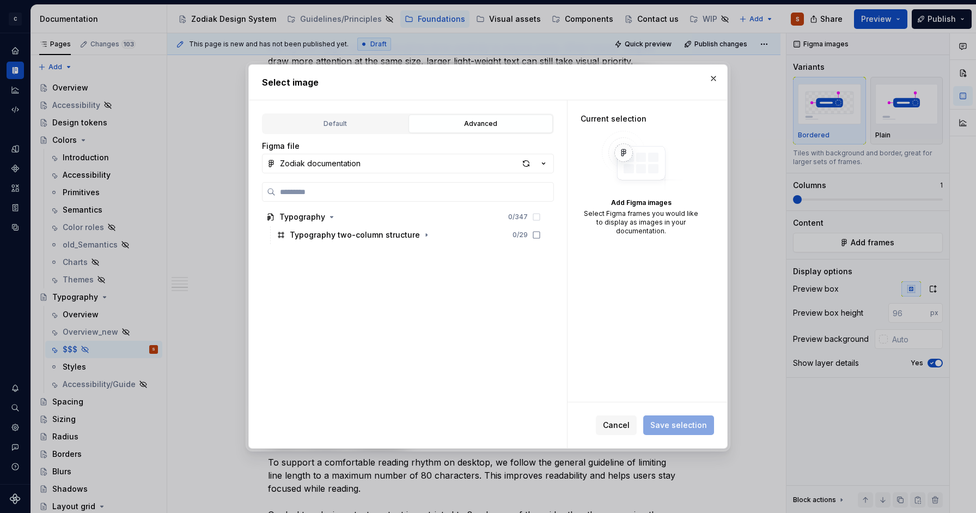
type textarea "*"
click at [386, 165] on button "Zodiak documentation" at bounding box center [408, 164] width 292 height 20
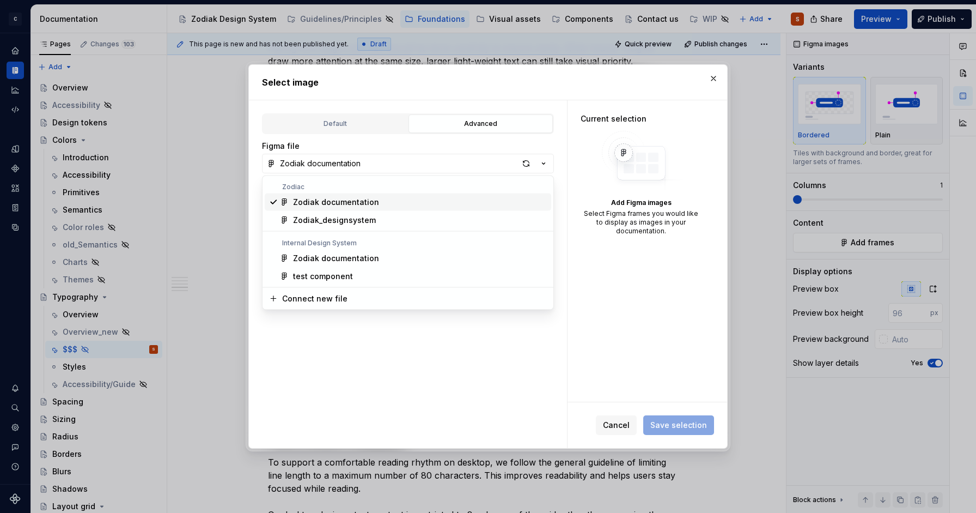
click at [376, 184] on div "Zodiac" at bounding box center [408, 186] width 287 height 9
click at [376, 203] on div "Zodiak documentation" at bounding box center [420, 202] width 254 height 11
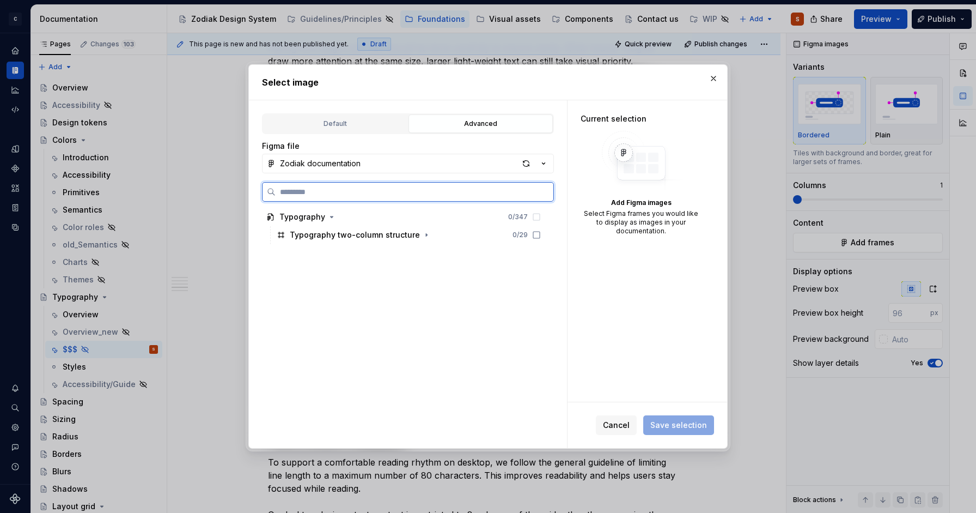
click at [344, 196] on input "search" at bounding box center [415, 191] width 278 height 11
click at [540, 158] on icon "button" at bounding box center [543, 163] width 11 height 11
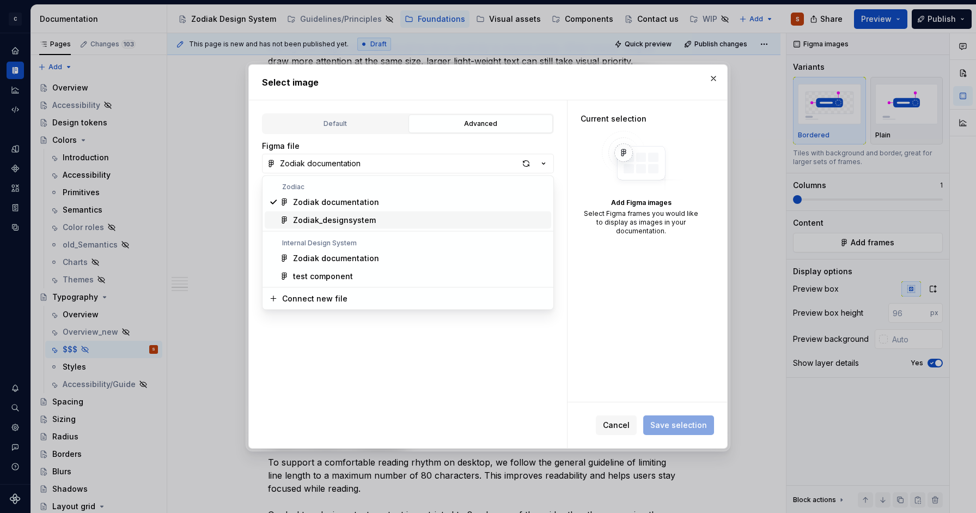
click at [405, 224] on div "Zodiak_designsystem" at bounding box center [420, 220] width 254 height 11
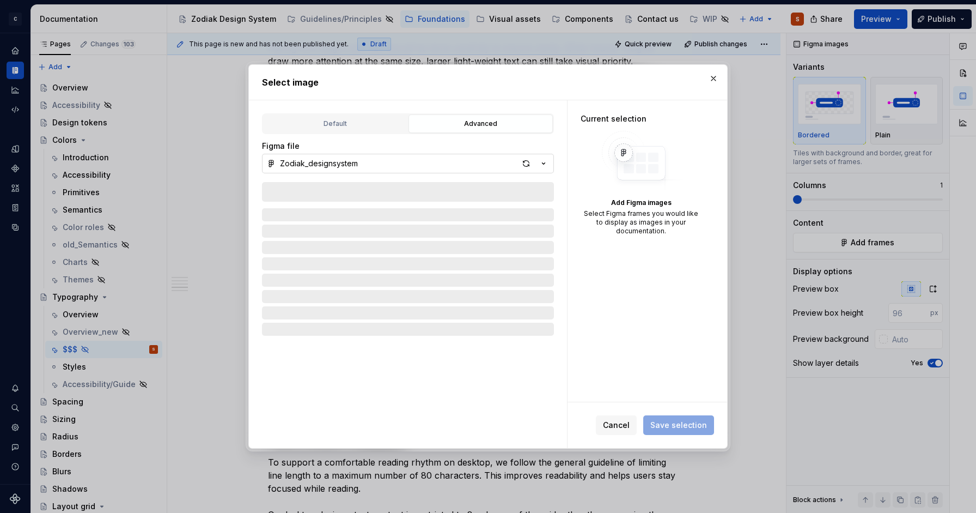
click at [452, 158] on button "Zodiak_designsystem" at bounding box center [408, 164] width 292 height 20
click at [375, 126] on div "Select image Default Advanced Import Figma frame as image We’ll keep this image…" at bounding box center [488, 256] width 976 height 513
click at [715, 74] on button "button" at bounding box center [713, 78] width 15 height 15
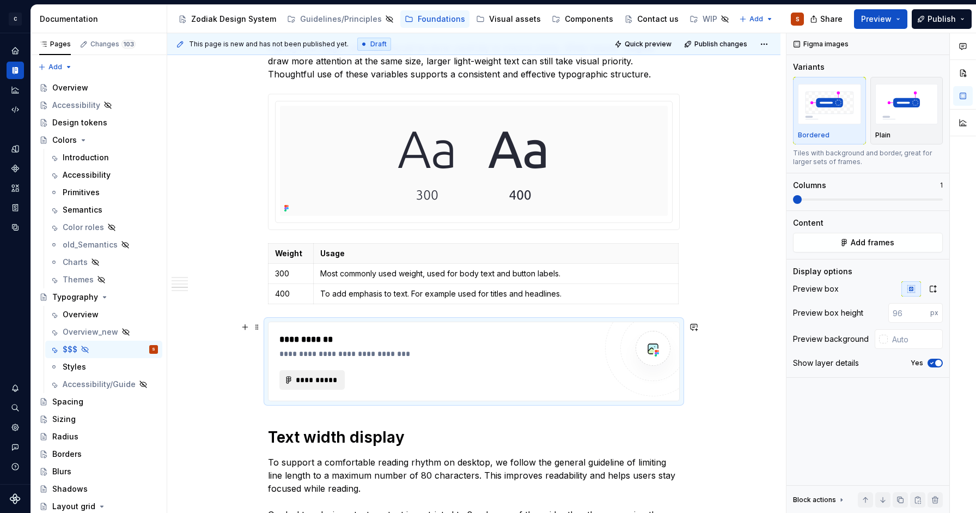
click at [302, 380] on span "**********" at bounding box center [316, 379] width 42 height 11
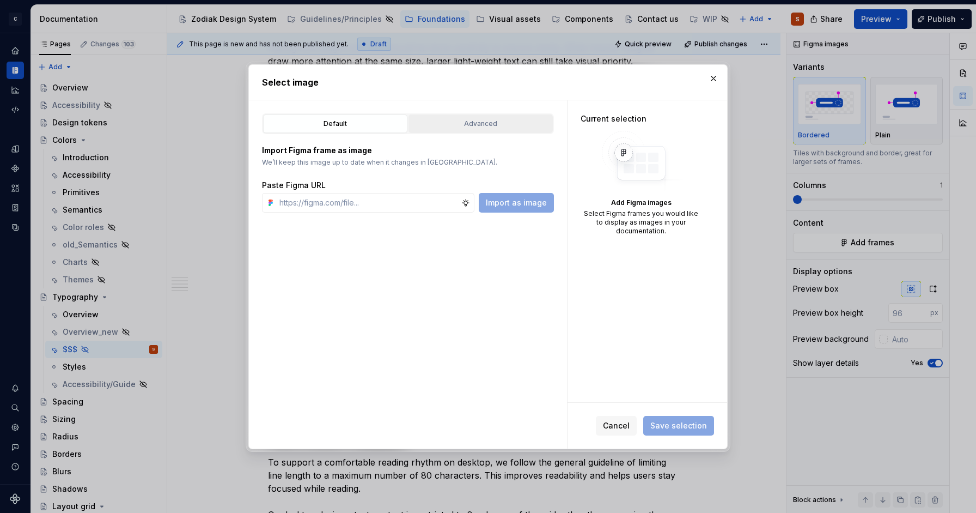
click at [456, 118] on button "Advanced" at bounding box center [481, 123] width 144 height 19
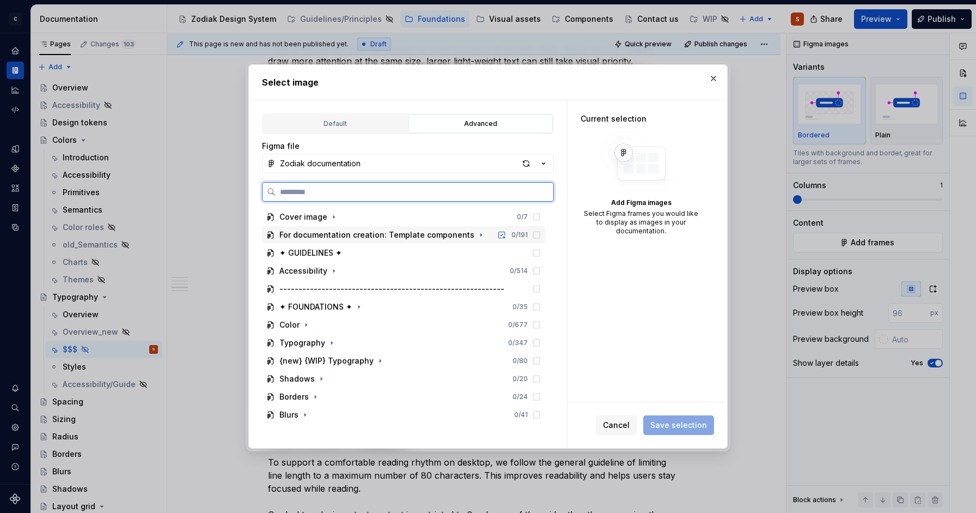
scroll to position [44, 0]
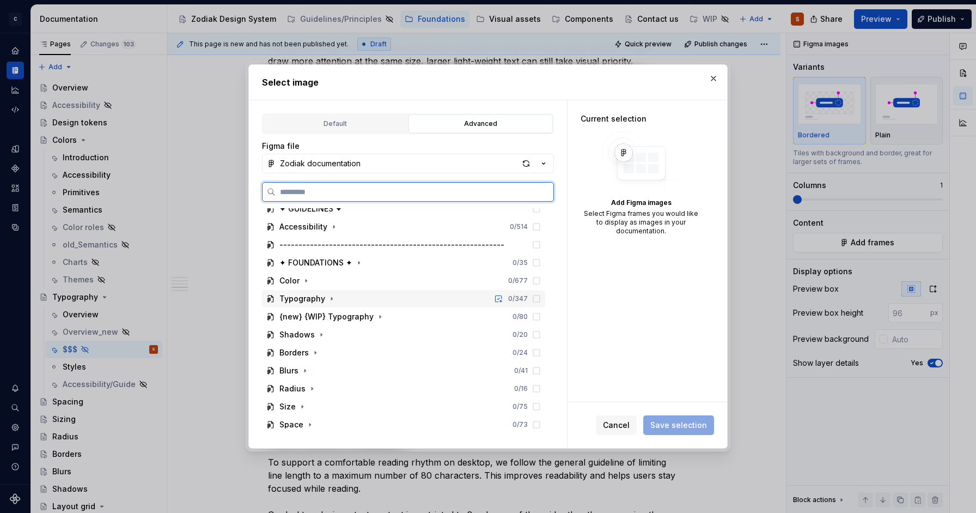
click at [313, 300] on div "Typography" at bounding box center [302, 298] width 46 height 11
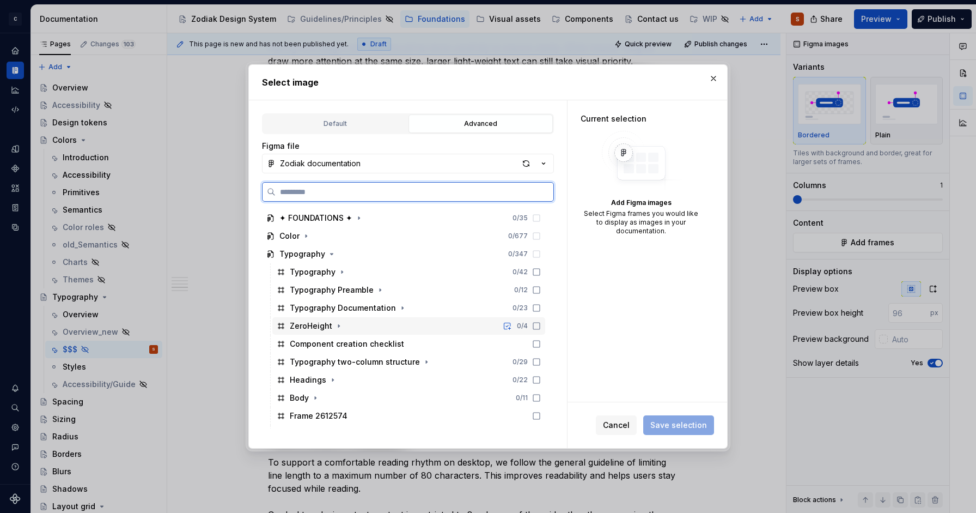
scroll to position [95, 0]
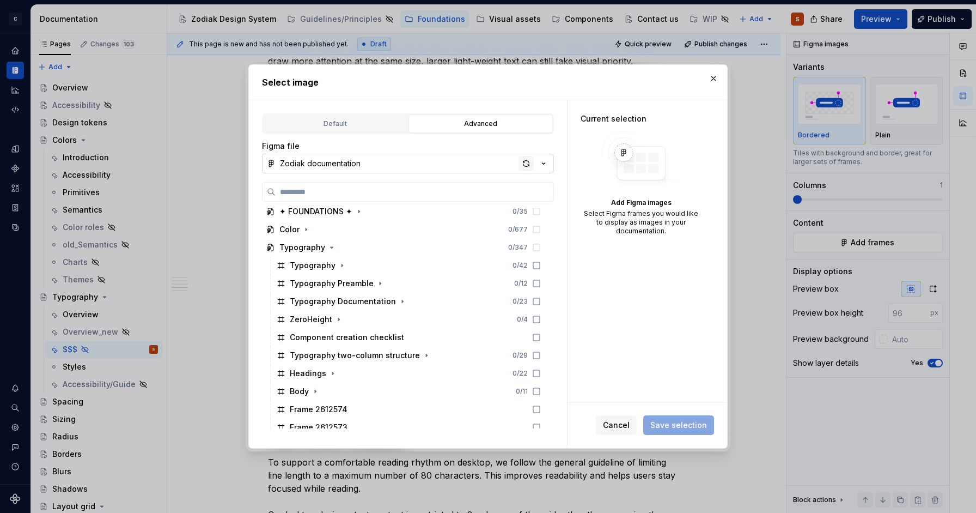
click at [524, 162] on div "button" at bounding box center [526, 163] width 15 height 15
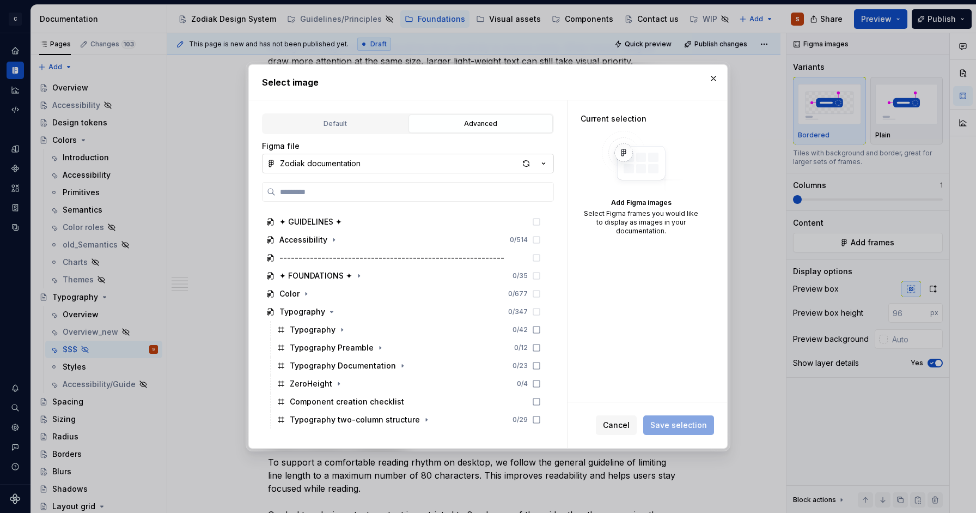
scroll to position [33, 0]
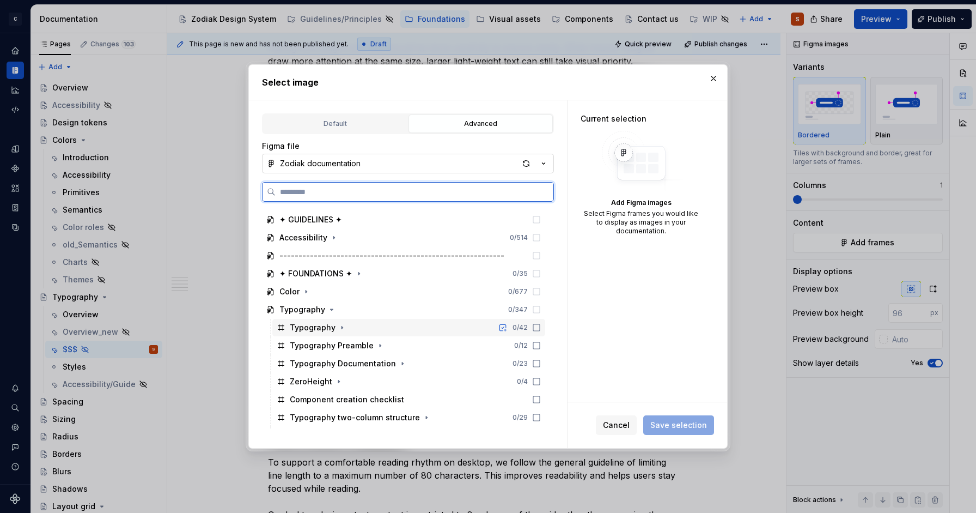
click at [312, 322] on div "Typography" at bounding box center [313, 327] width 46 height 11
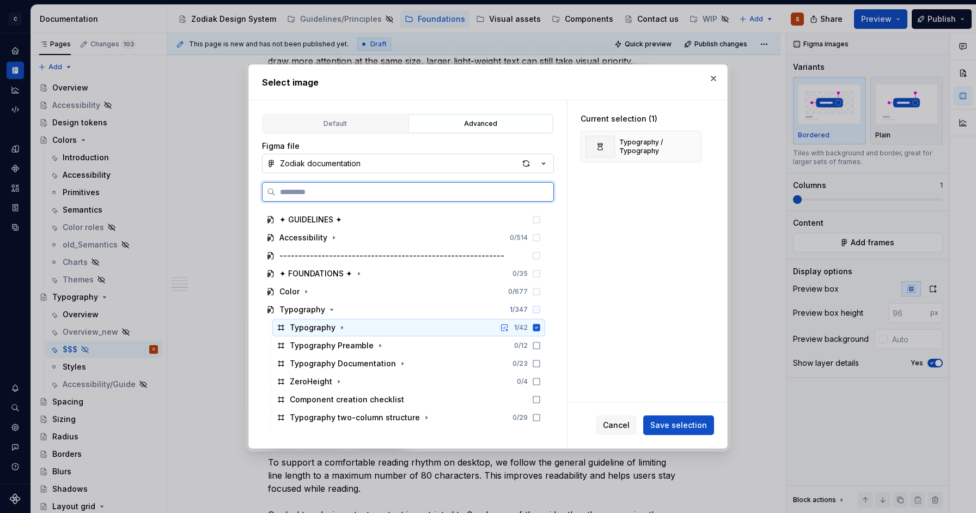
click at [313, 322] on div "Typography" at bounding box center [313, 327] width 46 height 11
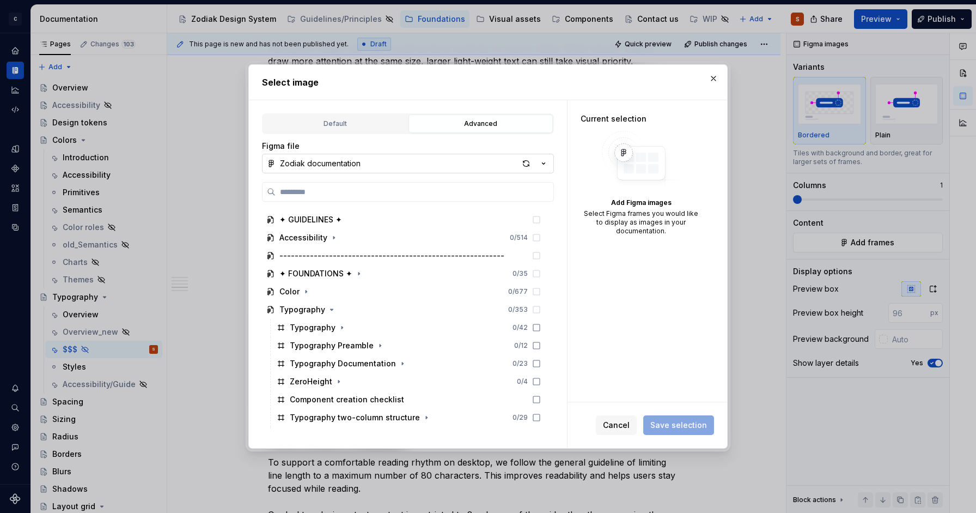
type textarea "*"
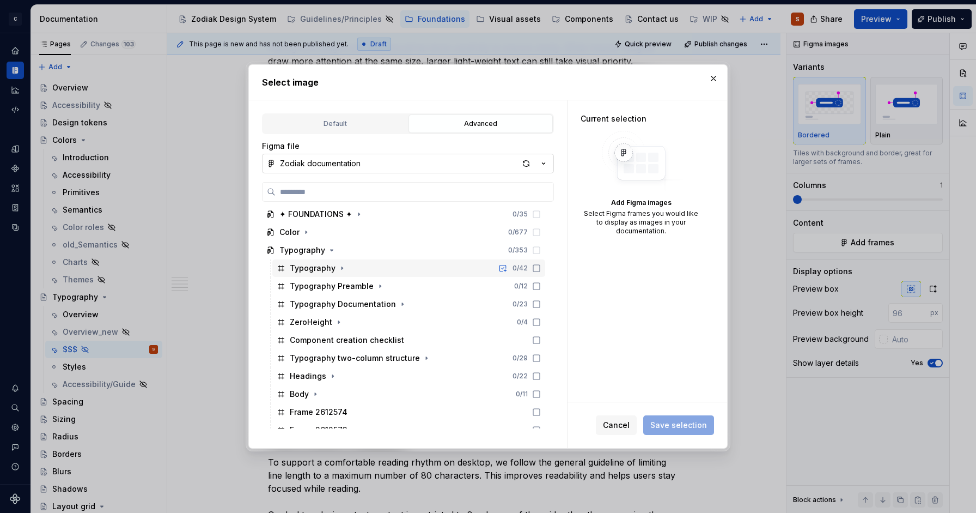
scroll to position [90, 0]
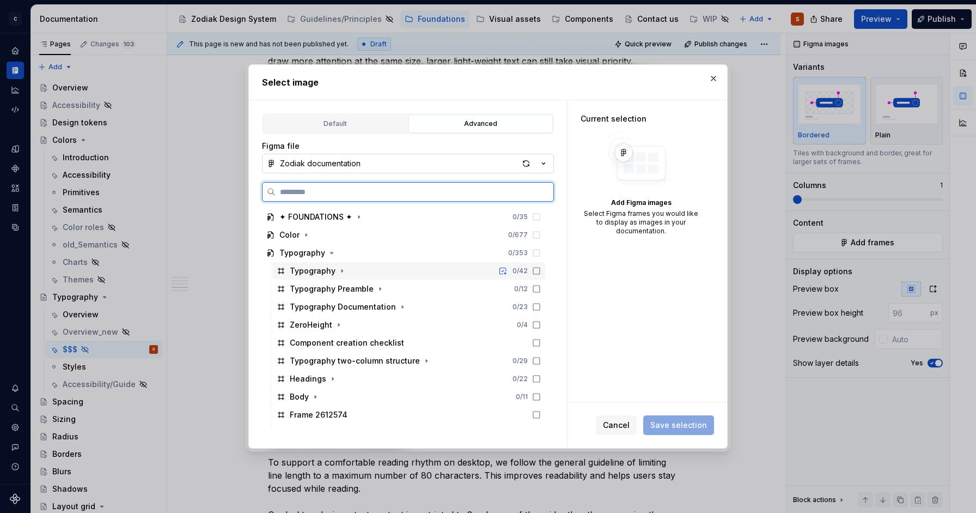
click at [457, 328] on div "ZeroHeight 0 / 4" at bounding box center [408, 324] width 273 height 17
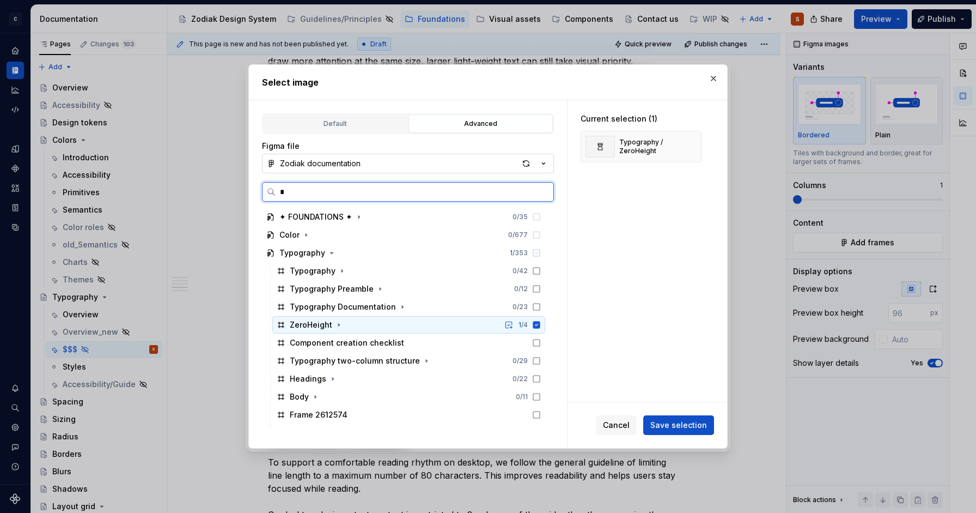
scroll to position [0, 0]
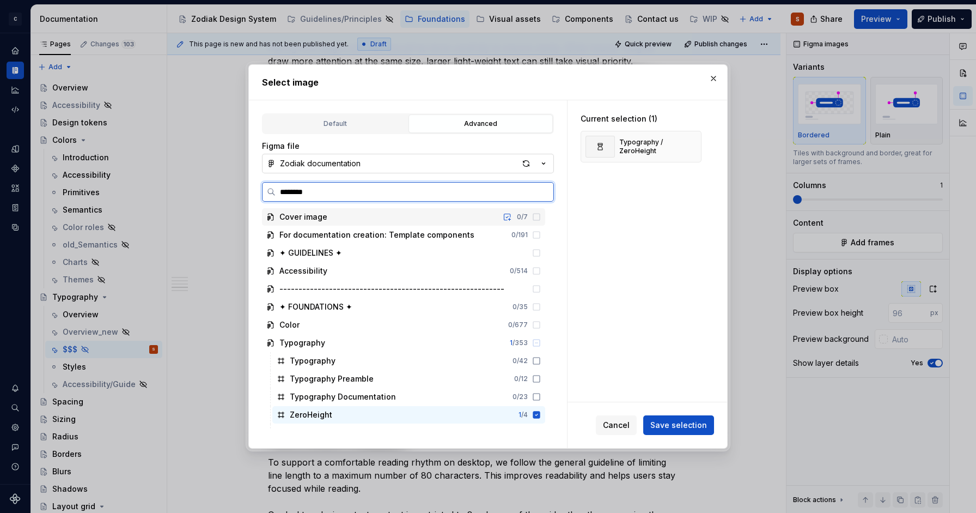
type input "*********"
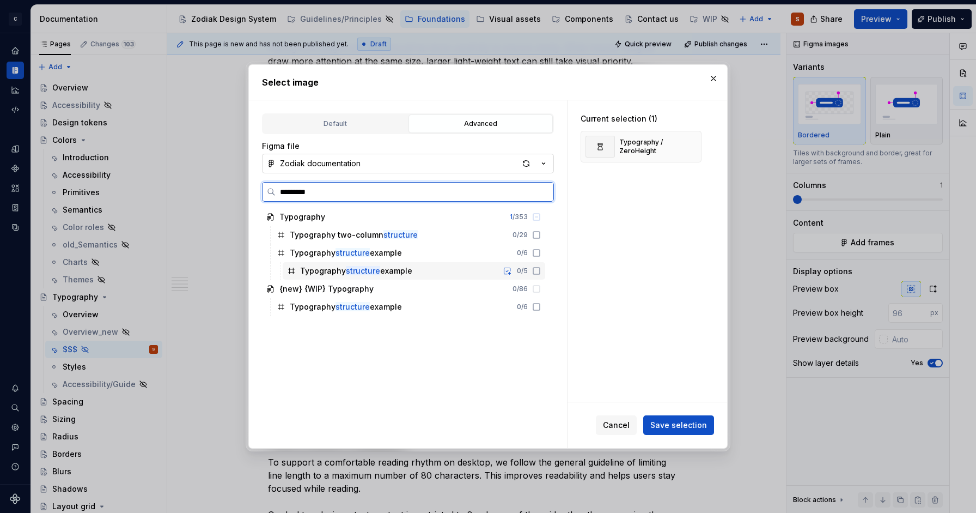
click at [532, 270] on icon at bounding box center [536, 270] width 9 height 9
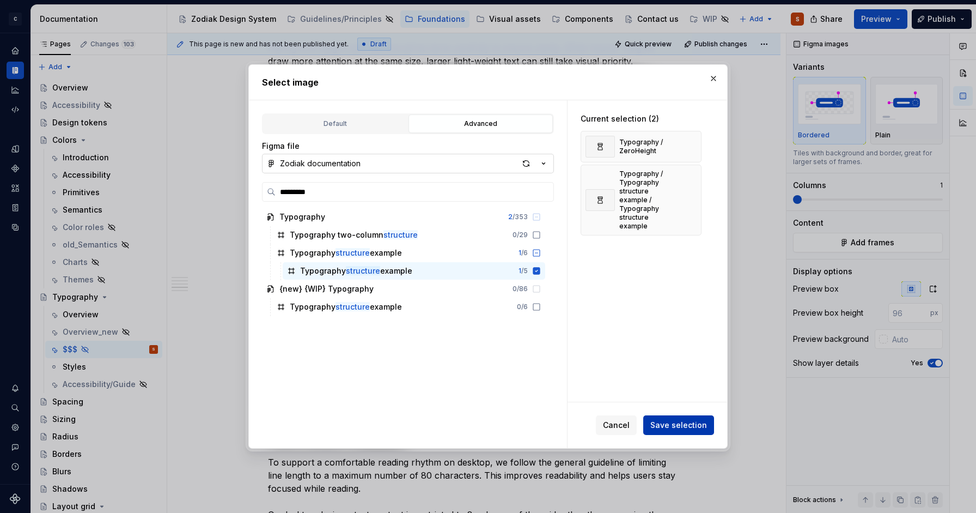
click at [674, 428] on span "Save selection" at bounding box center [678, 424] width 57 height 11
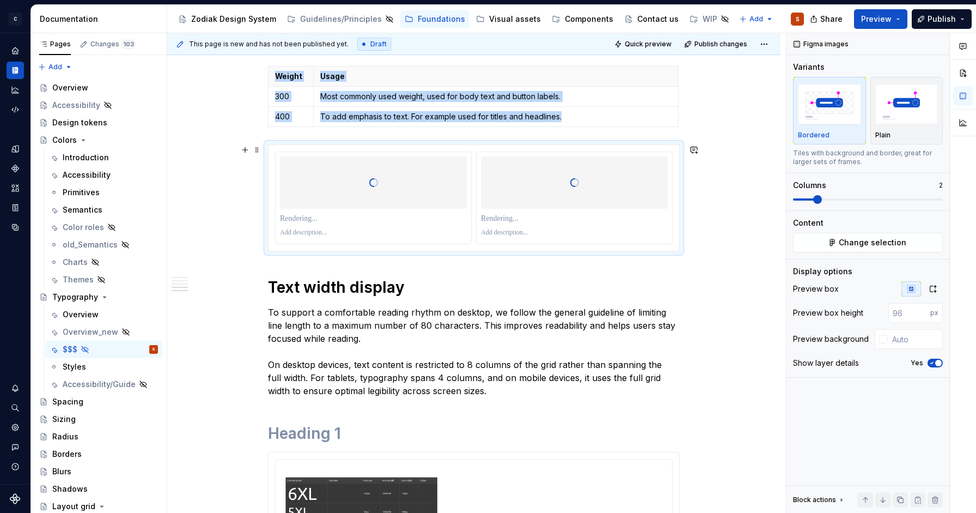
scroll to position [959, 0]
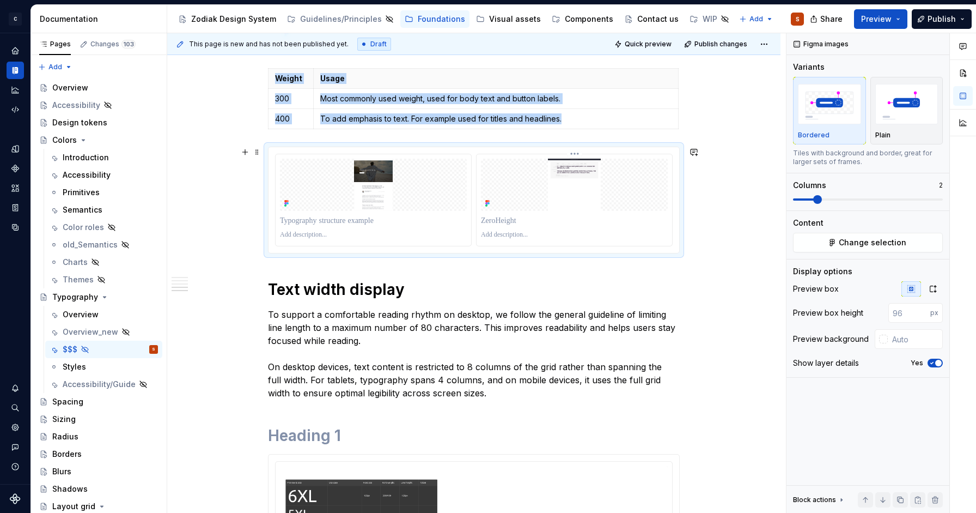
click at [598, 193] on img at bounding box center [574, 185] width 187 height 52
click at [603, 191] on img at bounding box center [574, 185] width 187 height 52
click at [543, 198] on img at bounding box center [574, 185] width 187 height 52
click at [576, 156] on html "C Capgemini S Dataset Zodiac Documentation Accessibility guide for tree Page tr…" at bounding box center [488, 256] width 976 height 513
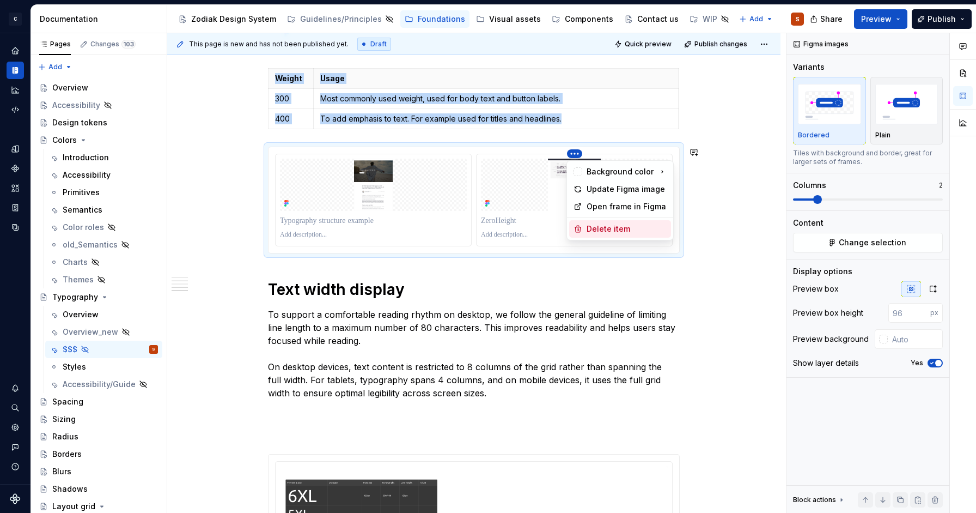
click at [601, 231] on div "Delete item" at bounding box center [627, 228] width 80 height 11
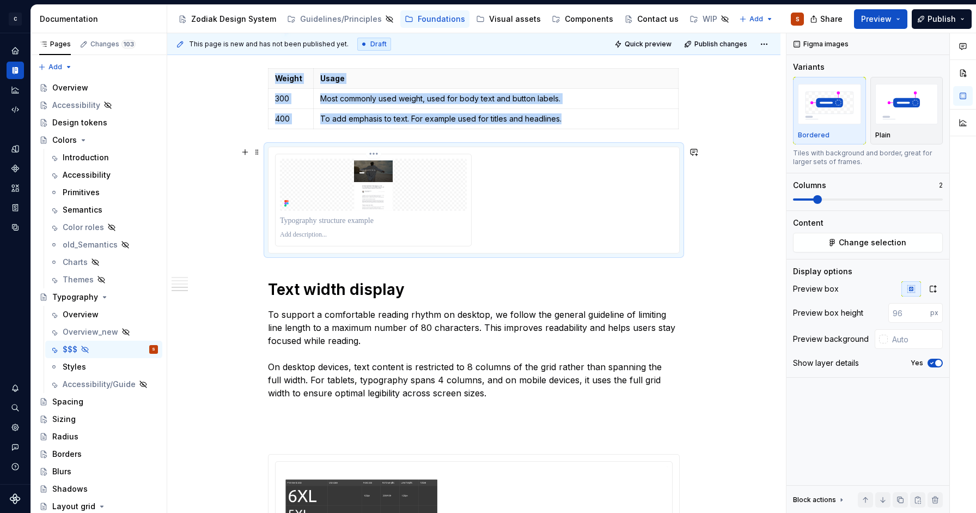
click at [363, 181] on img at bounding box center [373, 185] width 187 height 52
click at [793, 198] on span at bounding box center [793, 199] width 0 height 2
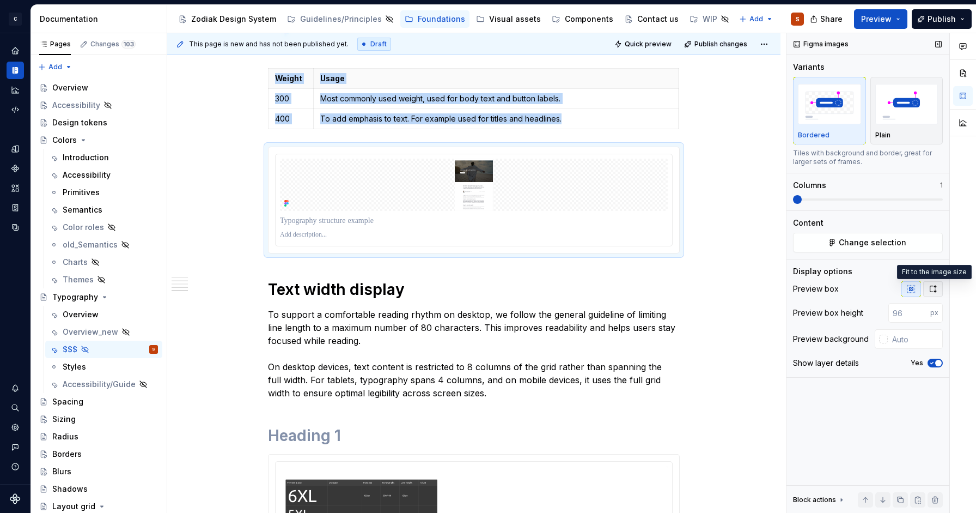
click at [940, 289] on button "button" at bounding box center [933, 288] width 20 height 15
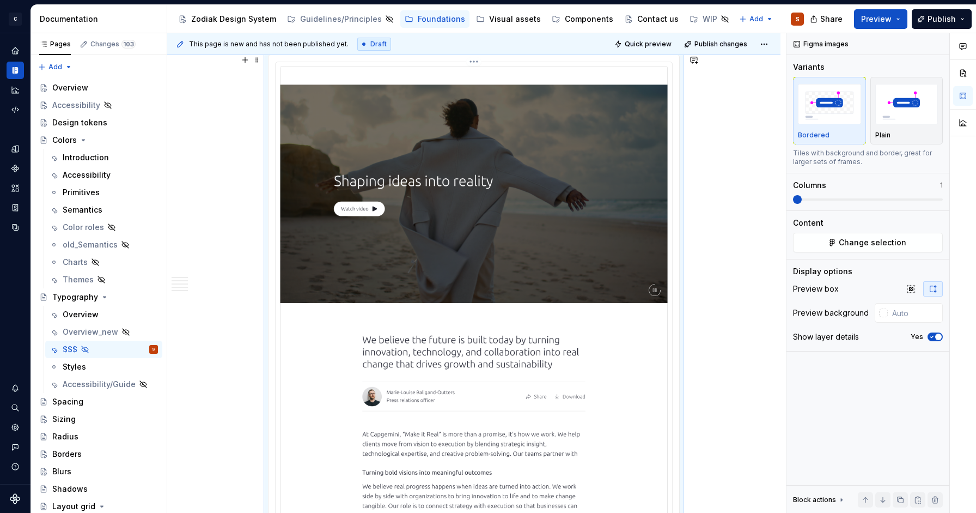
scroll to position [1060, 0]
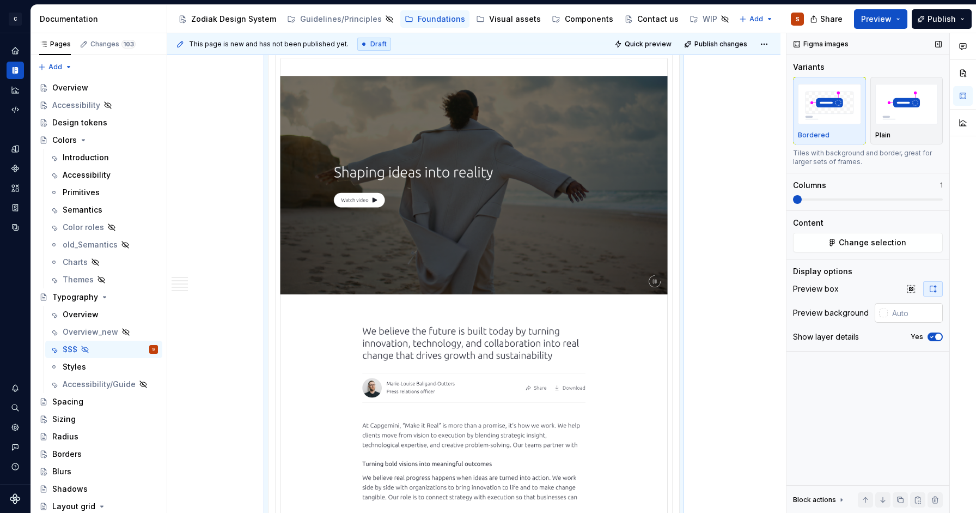
click at [915, 318] on input "text" at bounding box center [915, 313] width 55 height 20
click at [883, 313] on div at bounding box center [883, 312] width 9 height 9
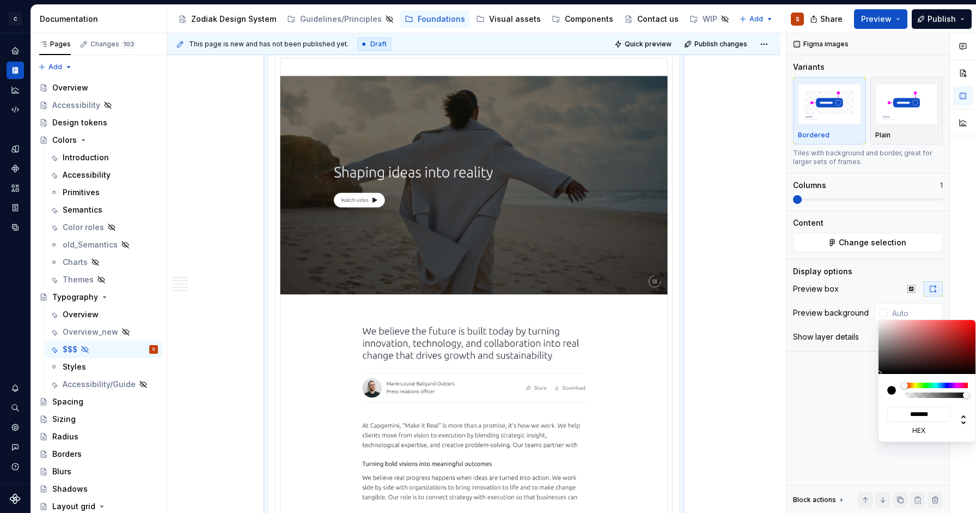
click at [890, 391] on div at bounding box center [891, 390] width 9 height 9
click at [892, 389] on div at bounding box center [891, 390] width 9 height 9
type input "#7E3030"
type input "*******"
click at [939, 347] on div at bounding box center [928, 347] width 98 height 54
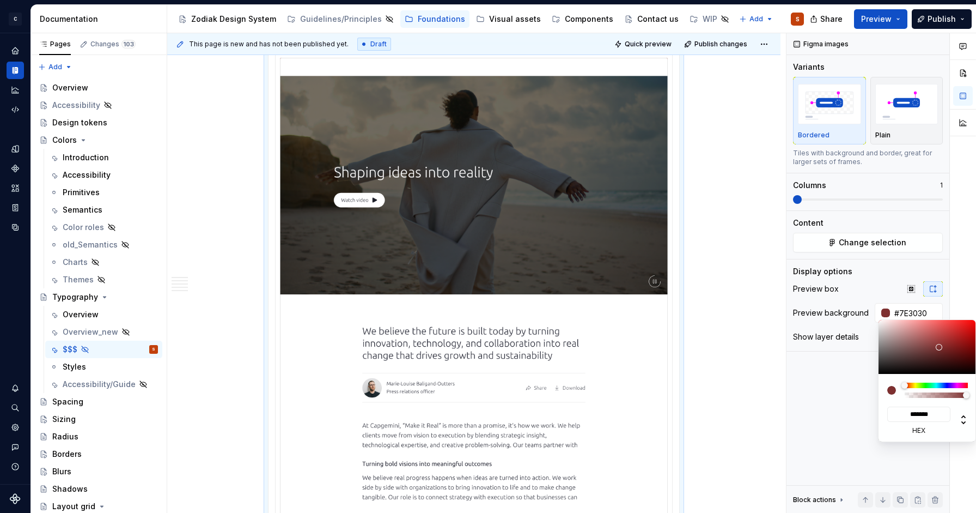
type input "#7C3333"
type input "*******"
type input "#7C3434"
type input "*******"
type input "#342828"
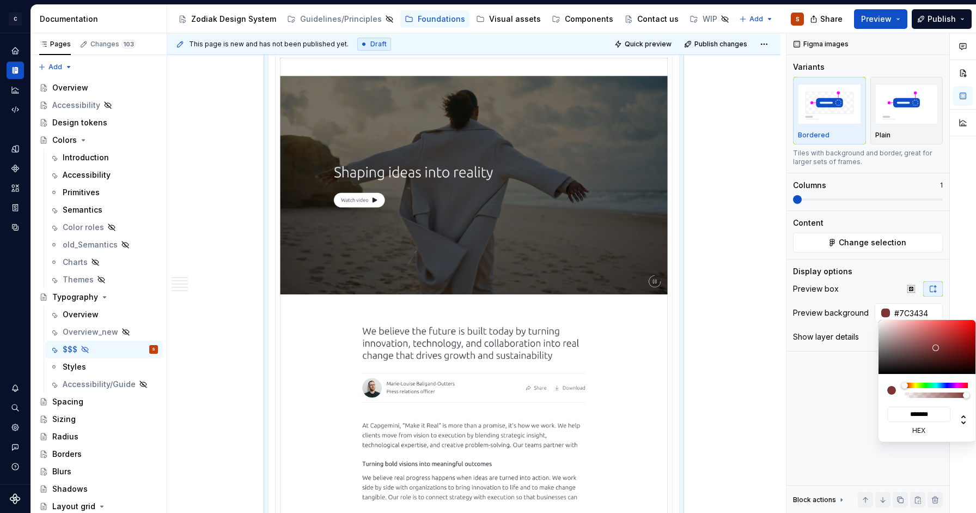
type input "*******"
type input "#000000"
type input "*******"
drag, startPoint x: 936, startPoint y: 348, endPoint x: 829, endPoint y: 391, distance: 115.6
click at [829, 391] on body "C Capgemini S Dataset Zodiac Documentation Accessibility guide for tree Page tr…" at bounding box center [488, 256] width 976 height 513
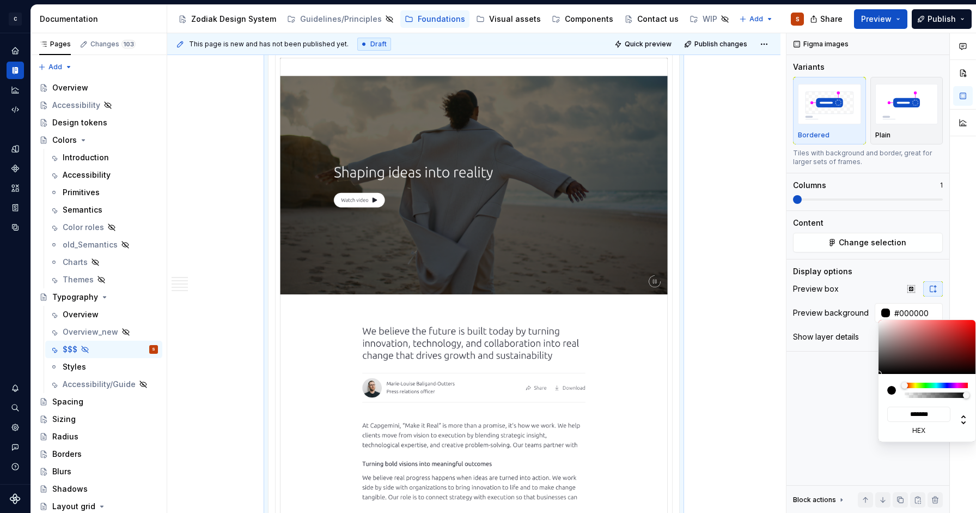
click at [949, 267] on div "Comments Open comments No comments yet Select ‘Comment’ from the block context …" at bounding box center [882, 273] width 190 height 480
click at [882, 310] on div "Comments Open comments No comments yet Select ‘Comment’ from the block context …" at bounding box center [882, 273] width 190 height 480
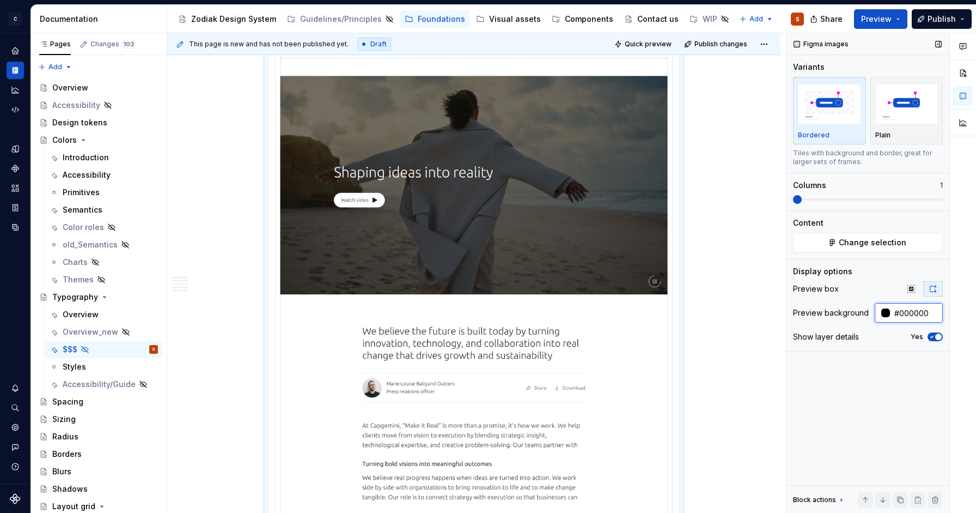
click at [899, 310] on input "#000000" at bounding box center [916, 313] width 53 height 20
click at [883, 336] on div "Show layer details Yes" at bounding box center [868, 336] width 150 height 15
click at [935, 336] on span "button" at bounding box center [938, 336] width 7 height 7
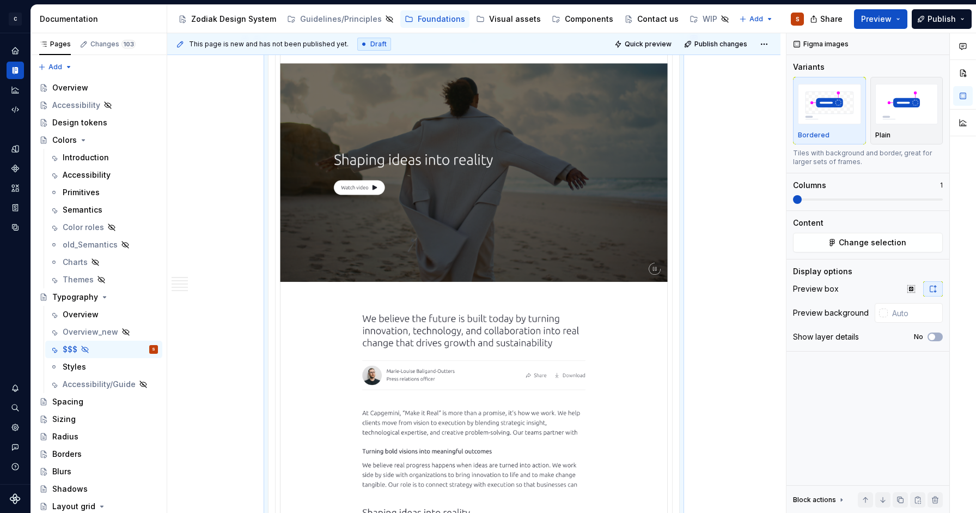
scroll to position [1128, 0]
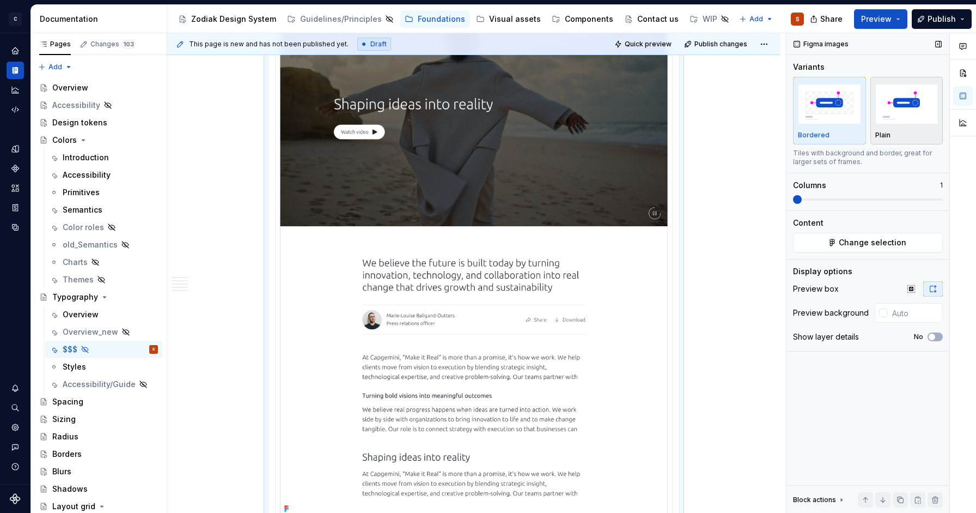
click at [911, 118] on img "button" at bounding box center [906, 104] width 63 height 40
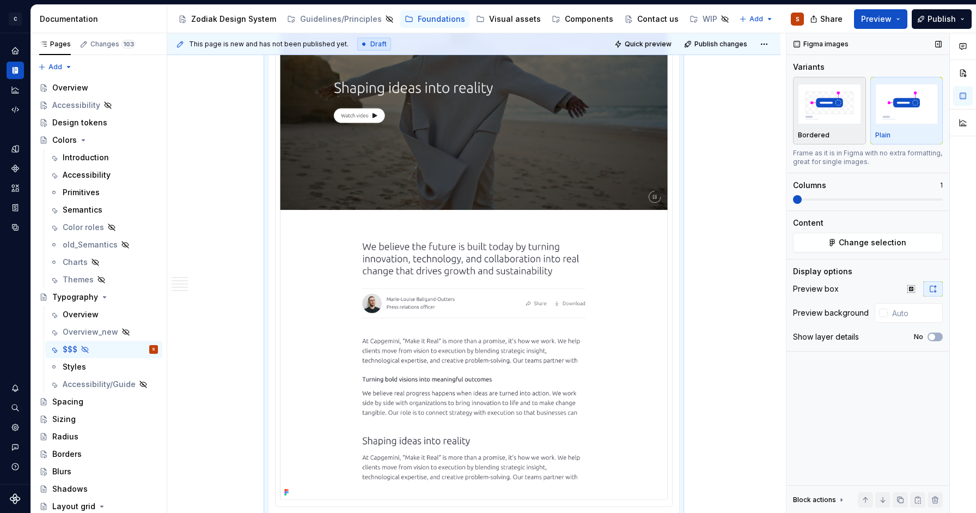
click at [865, 119] on button "Bordered" at bounding box center [829, 111] width 73 height 68
click at [851, 120] on img "button" at bounding box center [829, 104] width 63 height 40
click at [892, 120] on img "button" at bounding box center [906, 104] width 63 height 40
click at [837, 118] on img "button" at bounding box center [829, 104] width 63 height 40
click at [896, 128] on div "Plain" at bounding box center [906, 111] width 63 height 58
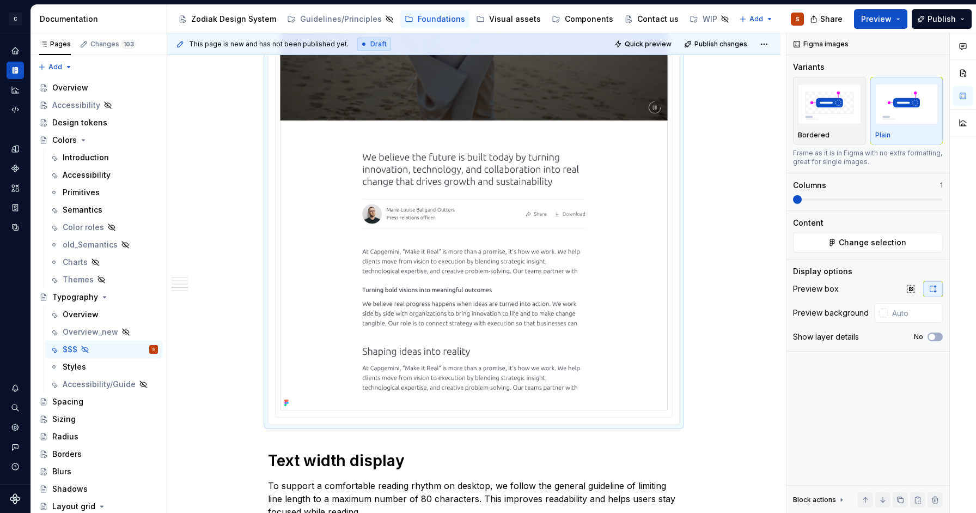
scroll to position [1234, 0]
click at [842, 130] on div "Bordered" at bounding box center [829, 111] width 63 height 58
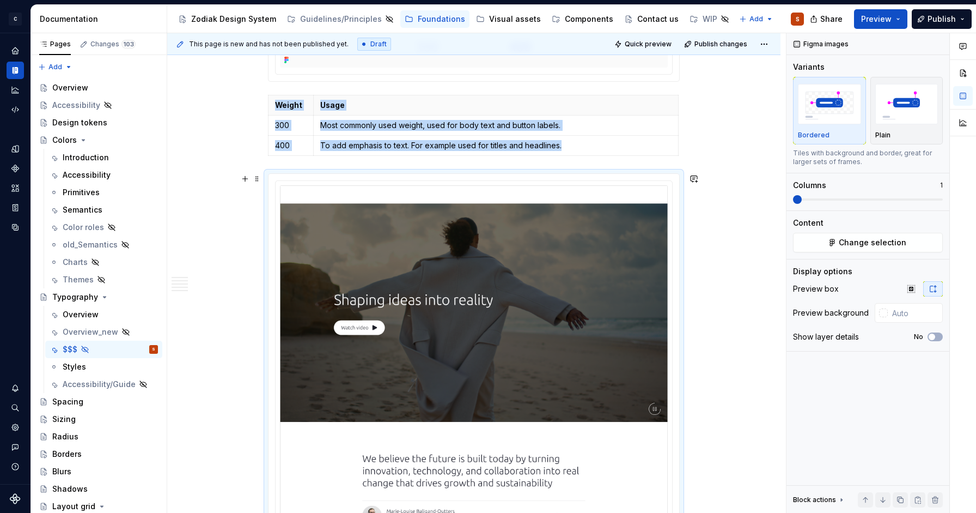
scroll to position [931, 0]
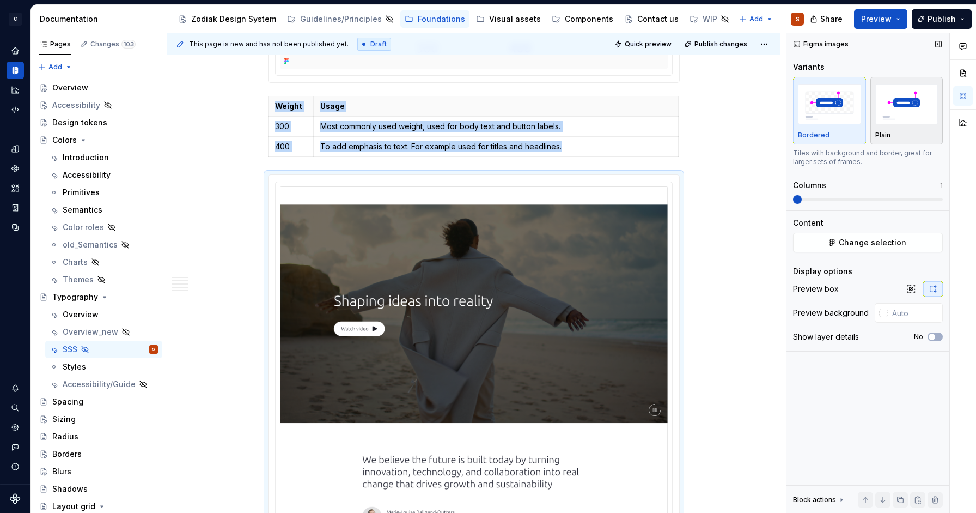
click at [916, 130] on div "Plain" at bounding box center [906, 111] width 63 height 58
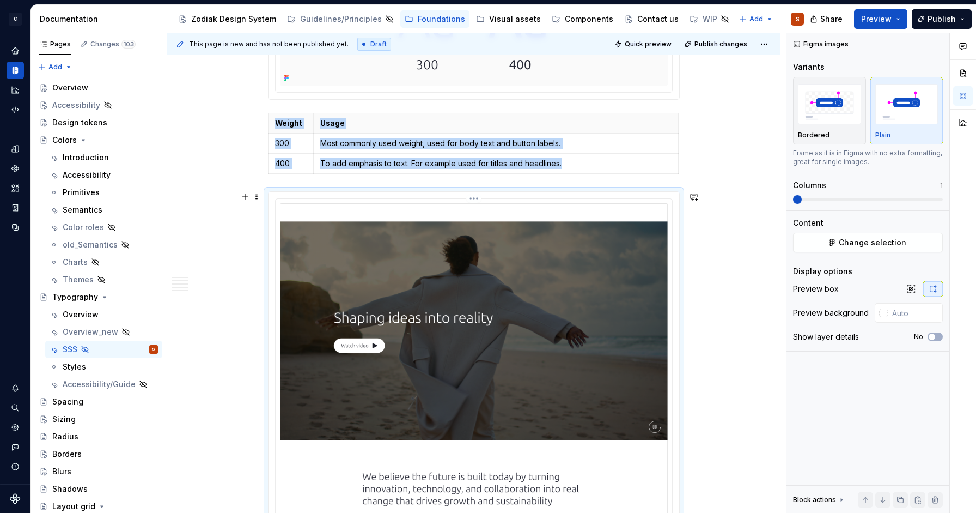
scroll to position [917, 0]
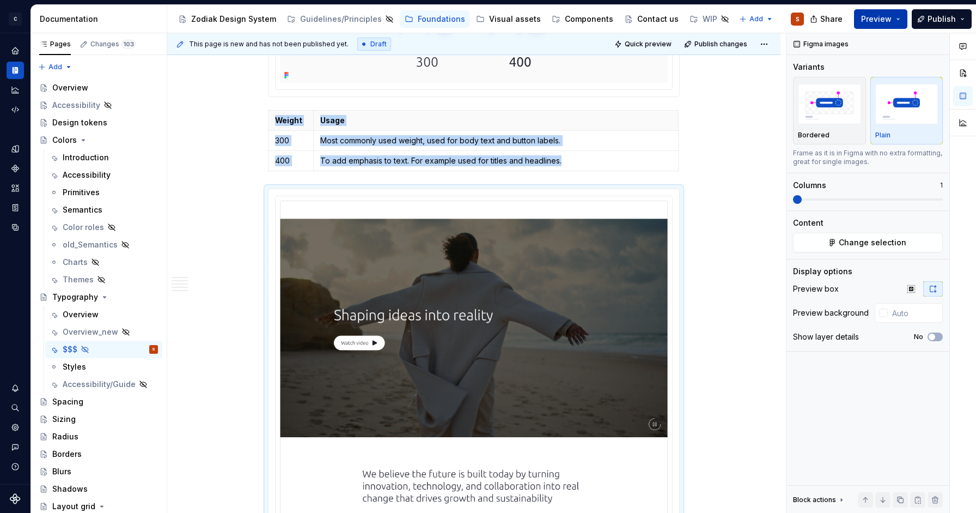
click at [902, 20] on button "Preview" at bounding box center [880, 19] width 53 height 20
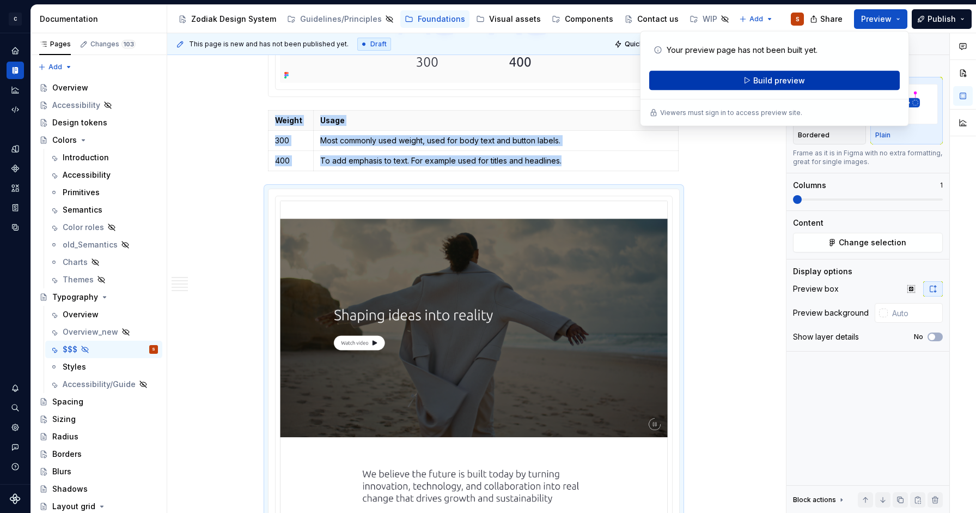
click at [794, 84] on span "Build preview" at bounding box center [779, 80] width 52 height 11
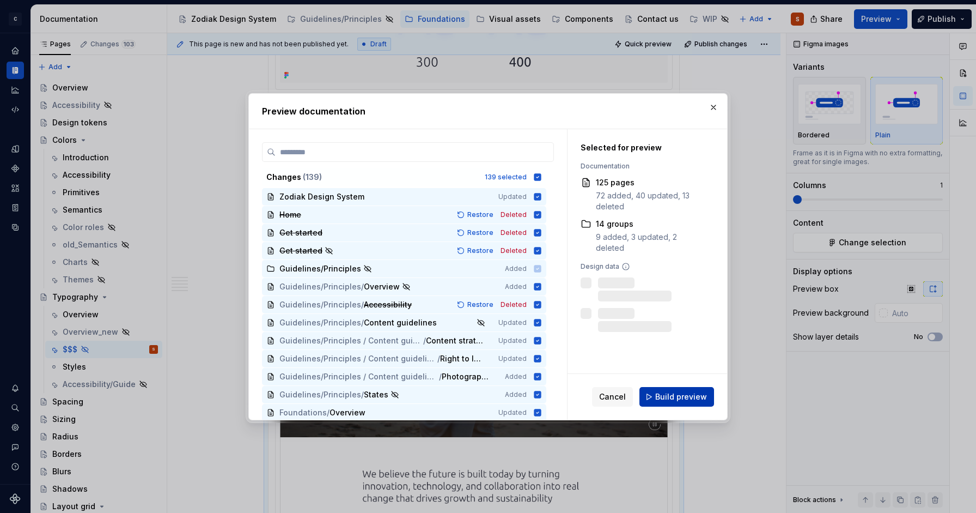
click at [679, 394] on span "Build preview" at bounding box center [681, 396] width 52 height 11
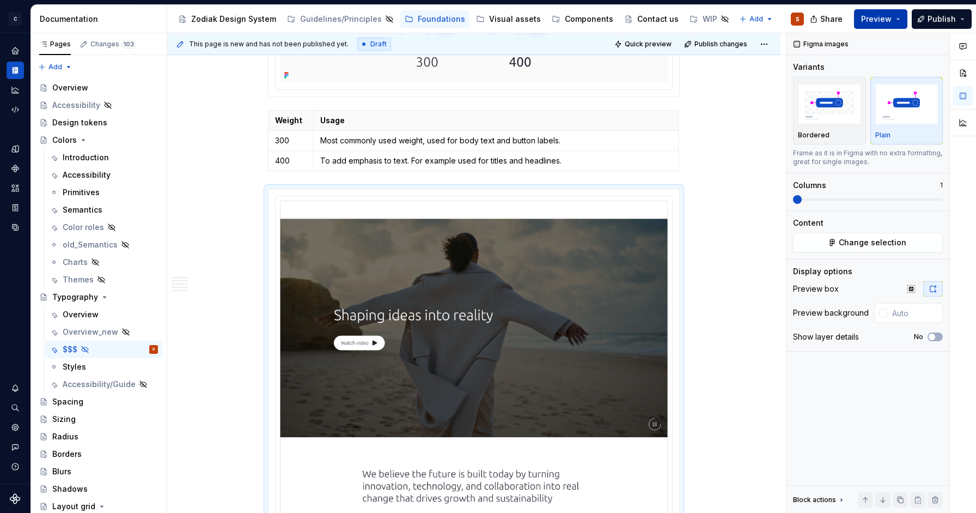
click at [900, 22] on button "Preview" at bounding box center [880, 19] width 53 height 20
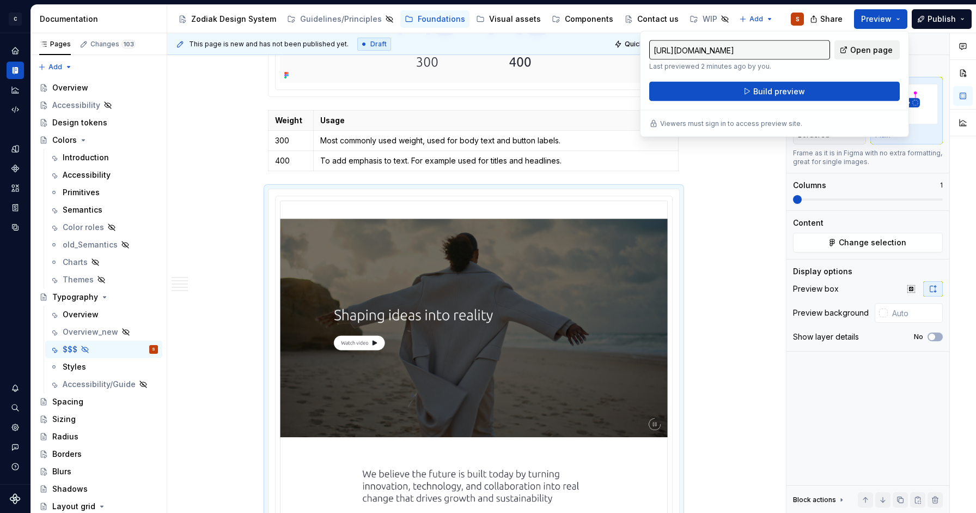
click at [868, 53] on span "Open page" at bounding box center [871, 50] width 42 height 11
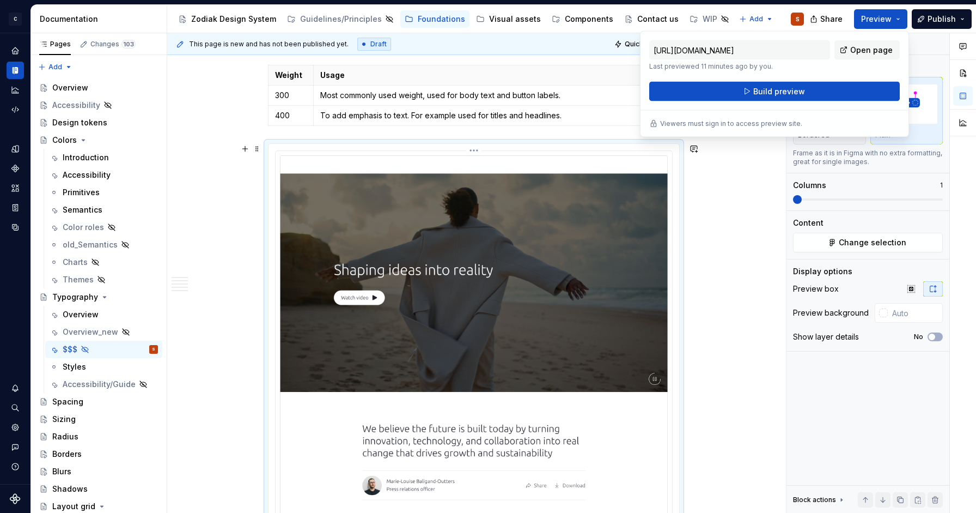
scroll to position [960, 0]
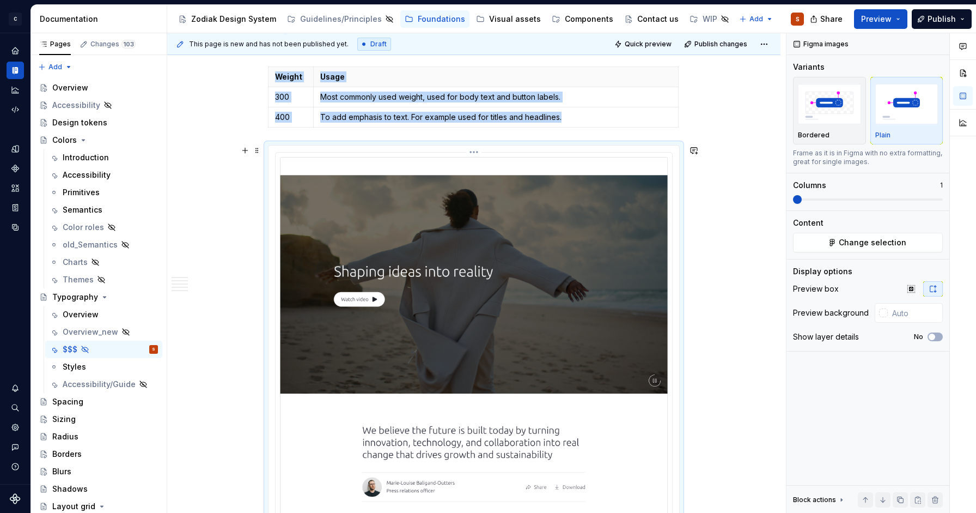
click at [579, 234] on img at bounding box center [474, 420] width 388 height 526
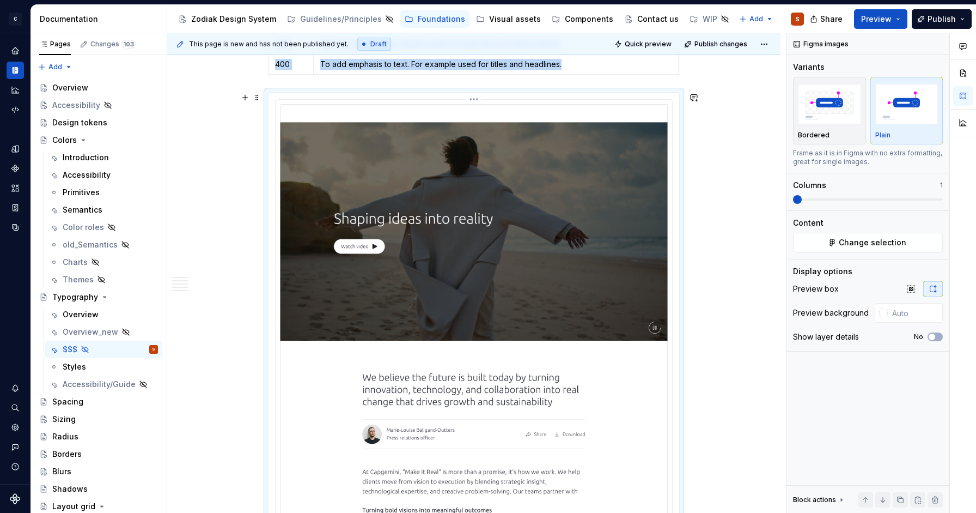
scroll to position [1009, 0]
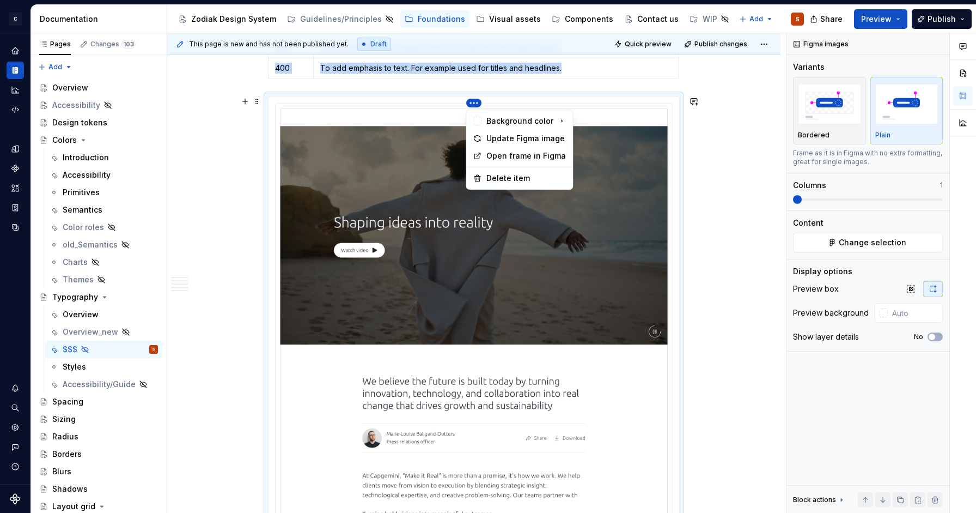
click at [473, 100] on html "C Capgemini S Dataset Zodiac Documentation Accessibility guide for tree Page tr…" at bounding box center [488, 256] width 976 height 513
click at [522, 136] on div "Update Figma image" at bounding box center [526, 138] width 80 height 11
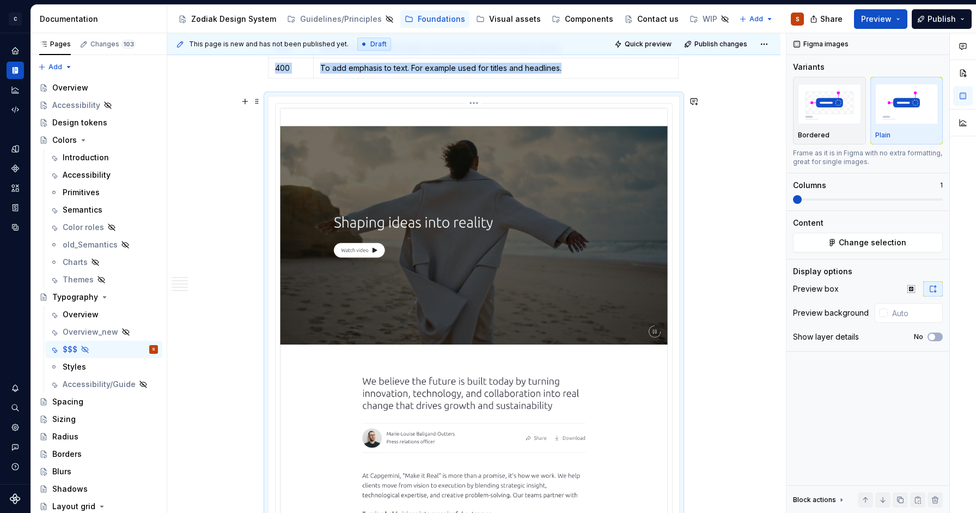
click at [474, 104] on html "C Capgemini S Dataset Zodiac Documentation Accessibility guide for tree Page tr…" at bounding box center [488, 256] width 976 height 513
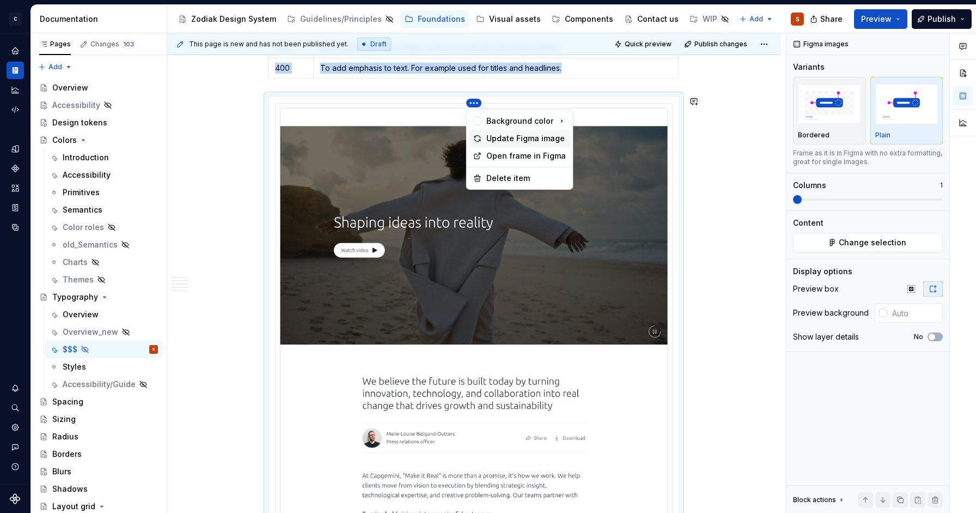
click at [503, 136] on div "Update Figma image" at bounding box center [526, 138] width 80 height 11
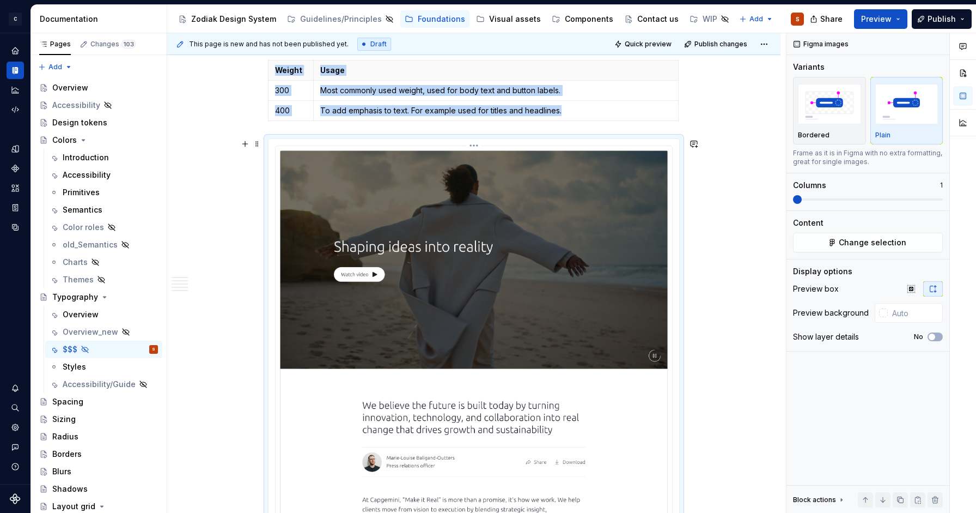
scroll to position [969, 0]
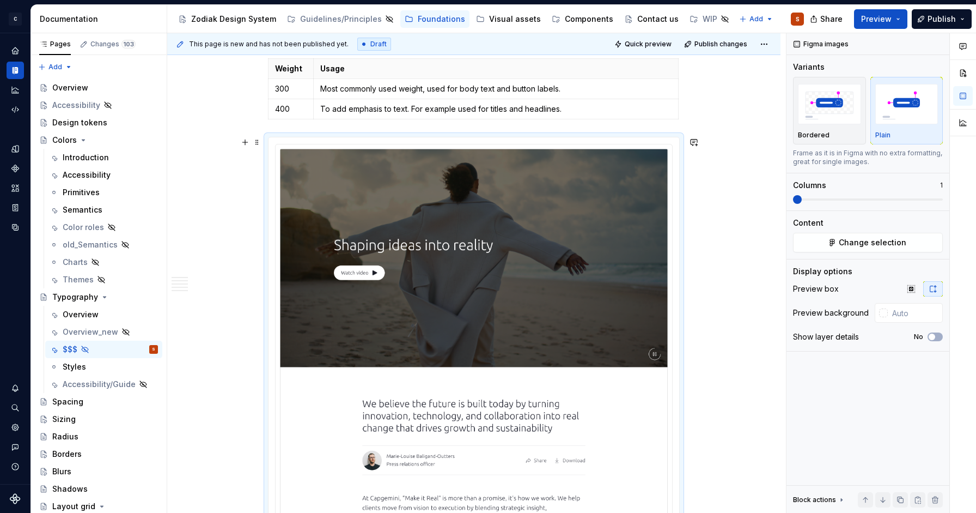
type textarea "*"
